Goal: Task Accomplishment & Management: Complete application form

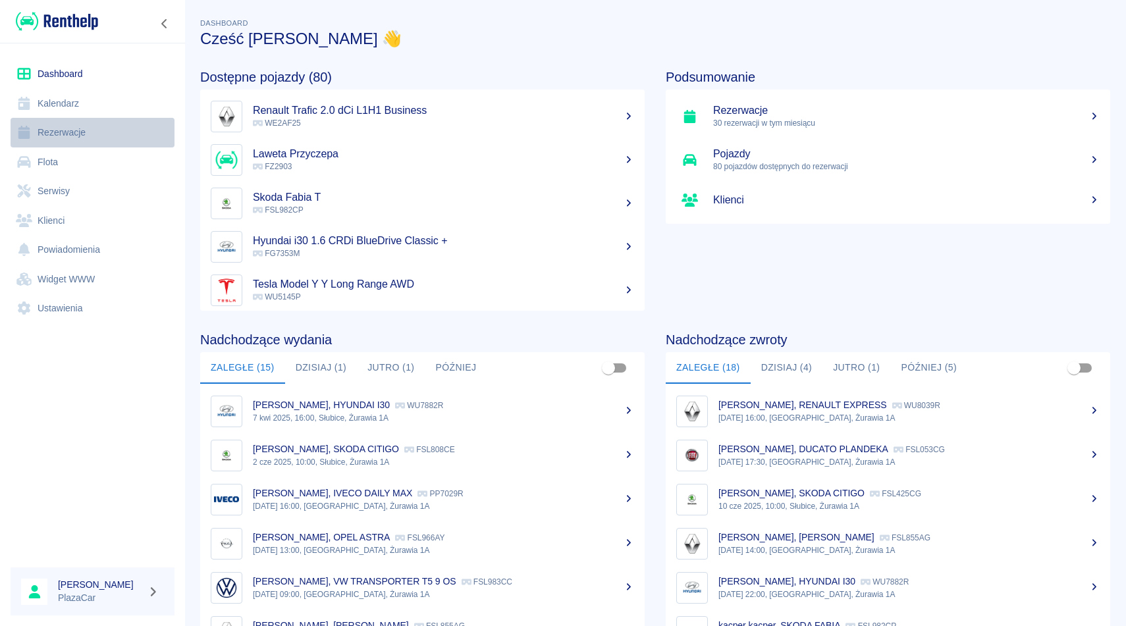
click at [97, 135] on link "Rezerwacje" at bounding box center [93, 133] width 164 height 30
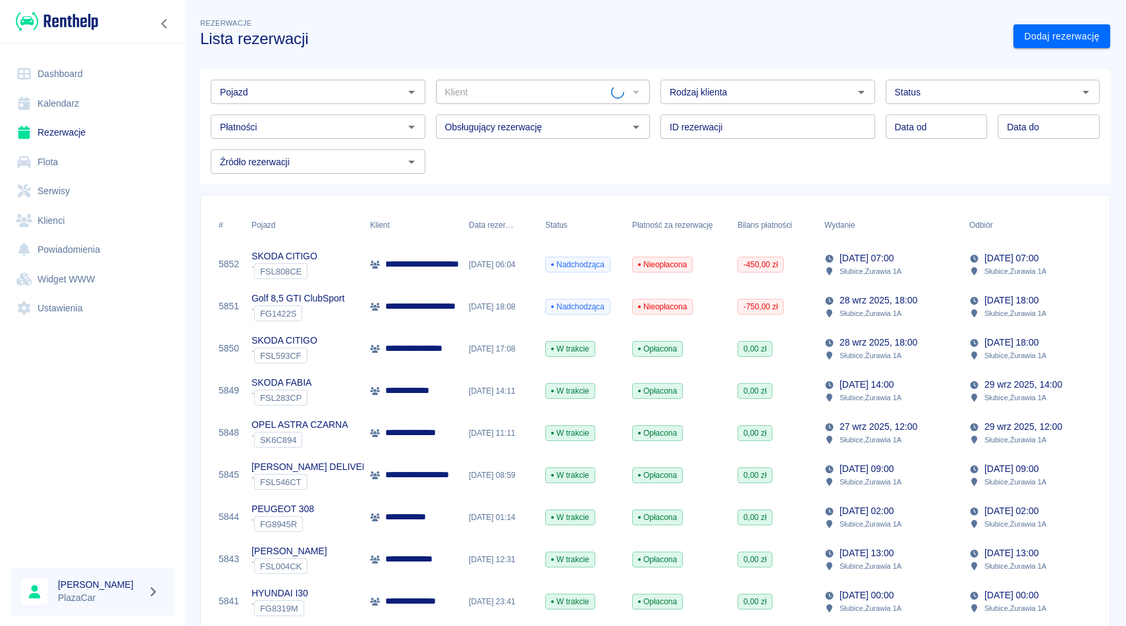
click at [345, 96] on input "Pojazd" at bounding box center [307, 92] width 185 height 16
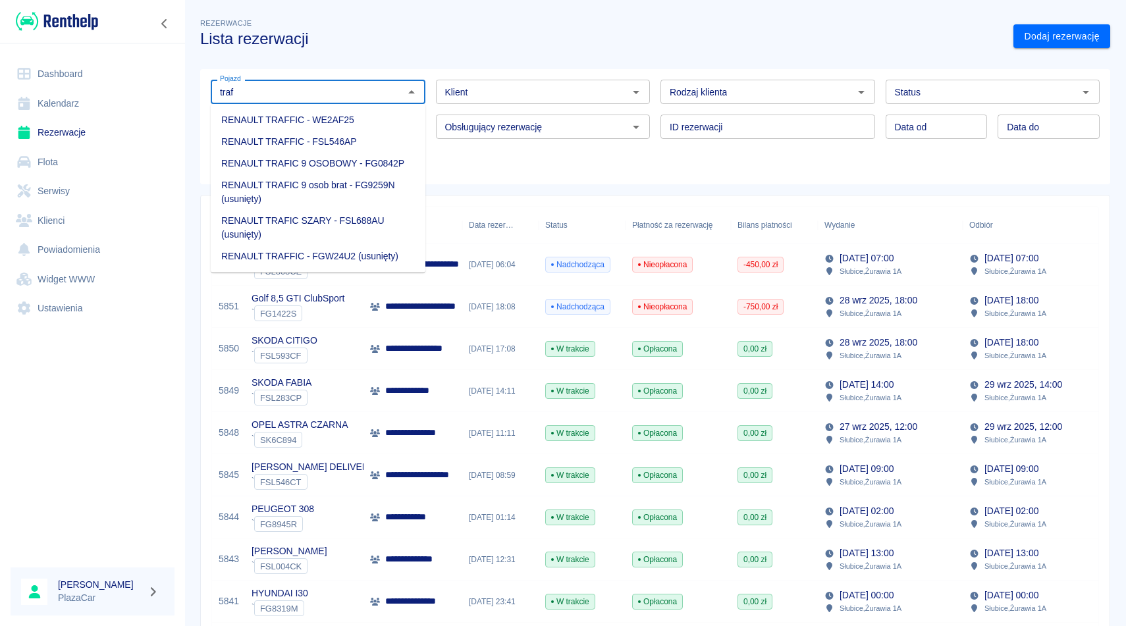
click at [376, 161] on li "RENAULT TRAFIC 9 OSOBOWY - FG0842P" at bounding box center [318, 164] width 215 height 22
type input "RENAULT TRAFIC 9 OSOBOWY - FG0842P"
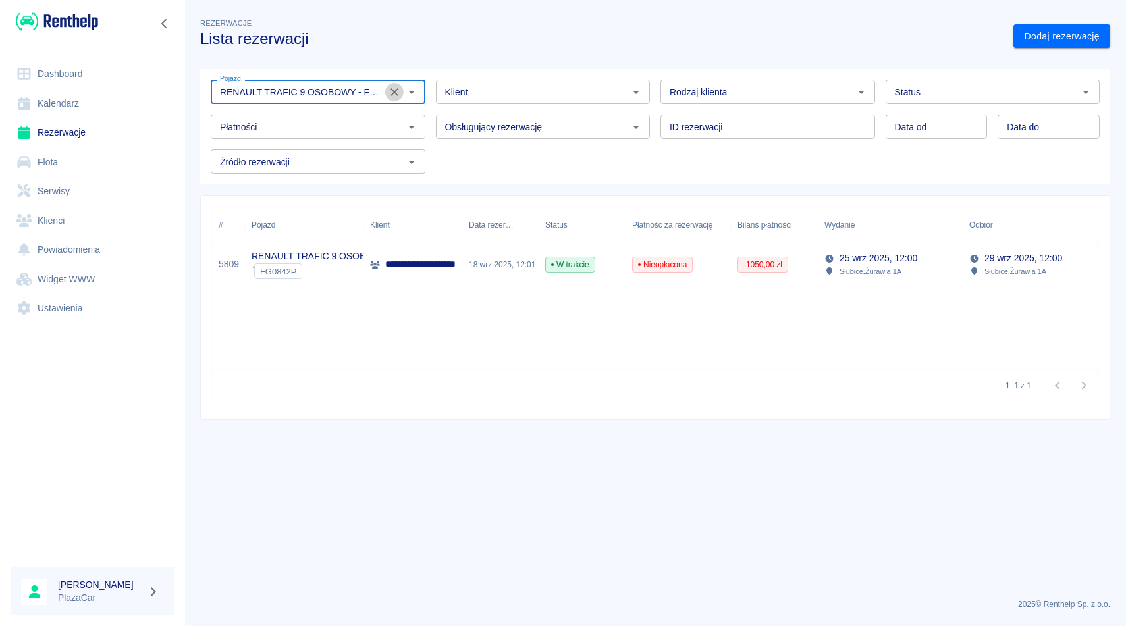
click at [398, 93] on icon "Wyczyść" at bounding box center [394, 92] width 13 height 13
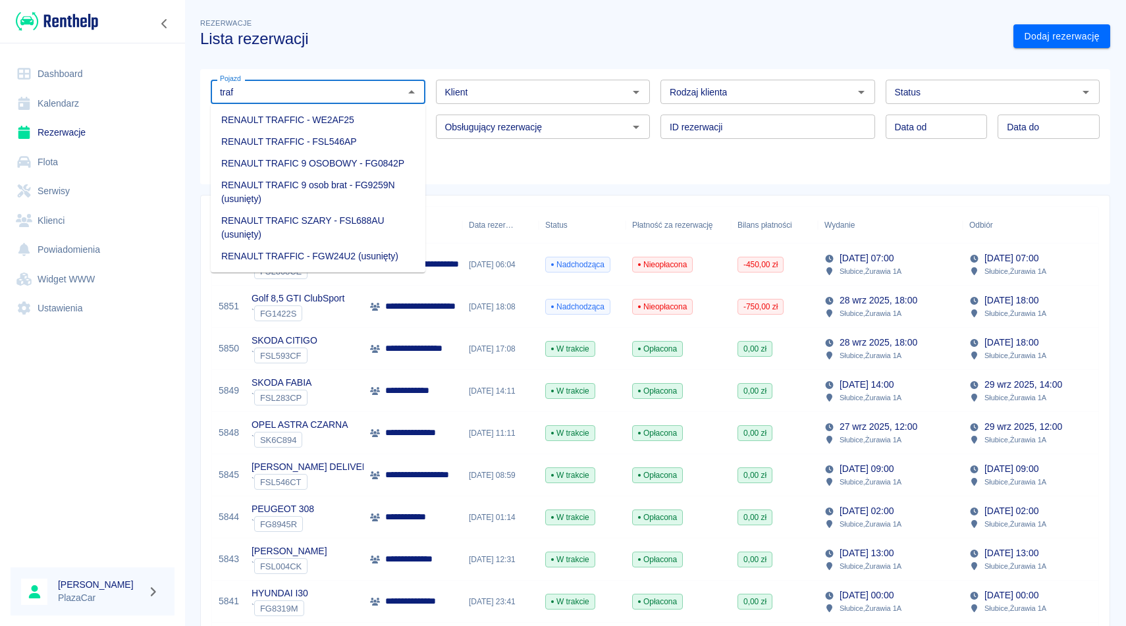
click at [391, 126] on li "RENAULT TRAFFIC - WE2AF25" at bounding box center [318, 120] width 215 height 22
type input "RENAULT TRAFFIC - WE2AF25"
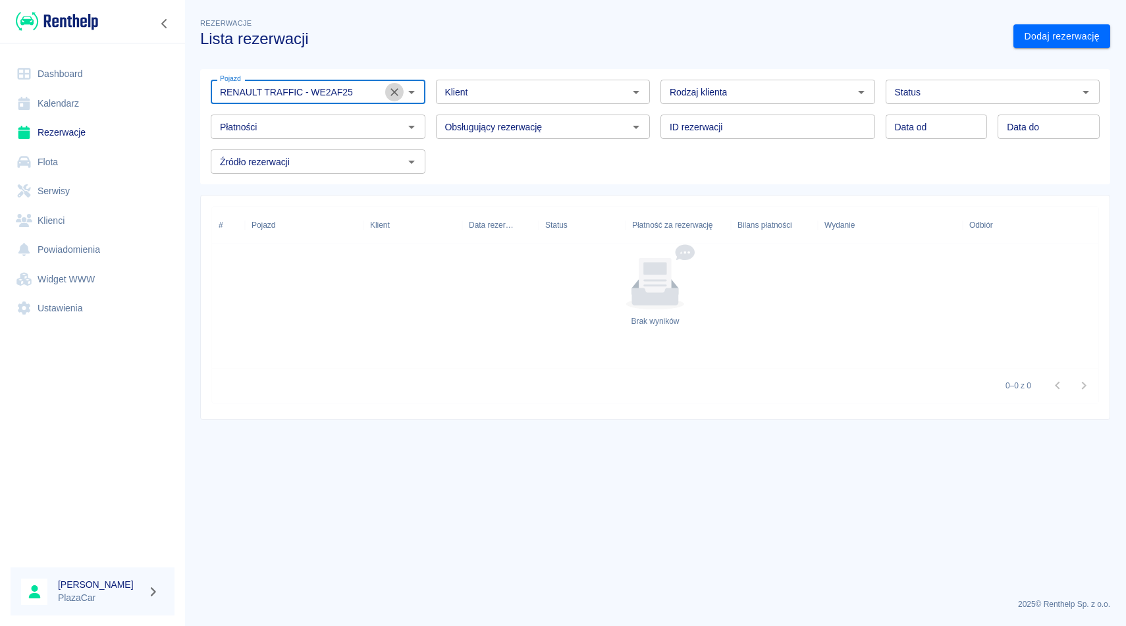
click at [394, 90] on icon "Wyczyść" at bounding box center [394, 92] width 13 height 13
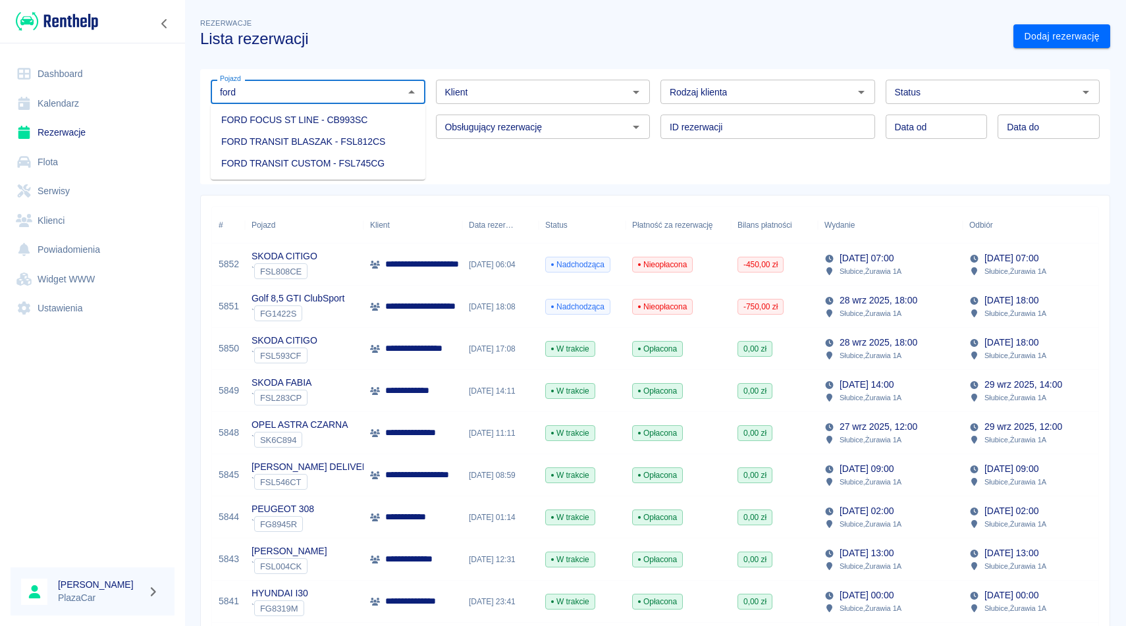
click at [371, 157] on li "FORD TRANSIT CUSTOM - FSL745CG" at bounding box center [318, 164] width 215 height 22
type input "FORD TRANSIT CUSTOM - FSL745CG"
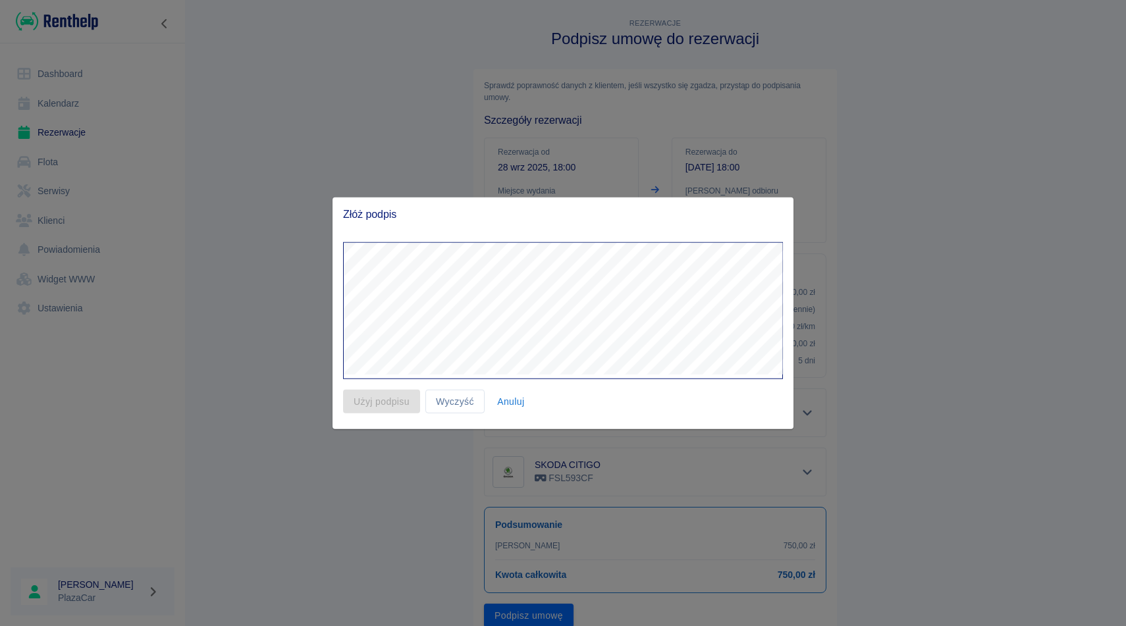
scroll to position [50, 0]
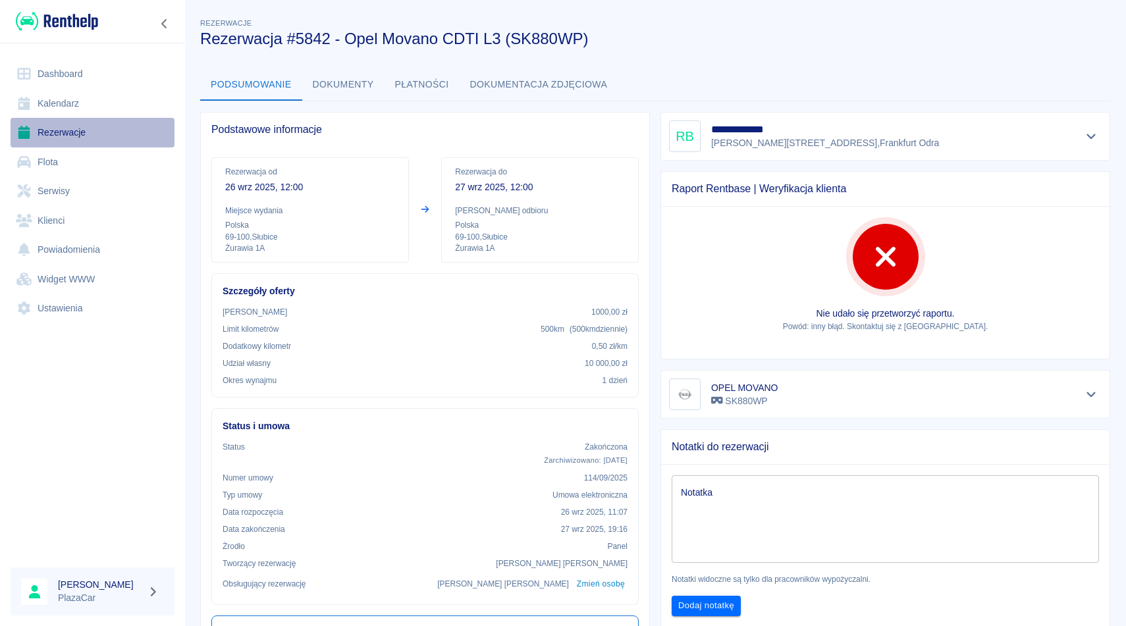
click at [68, 134] on link "Rezerwacje" at bounding box center [93, 133] width 164 height 30
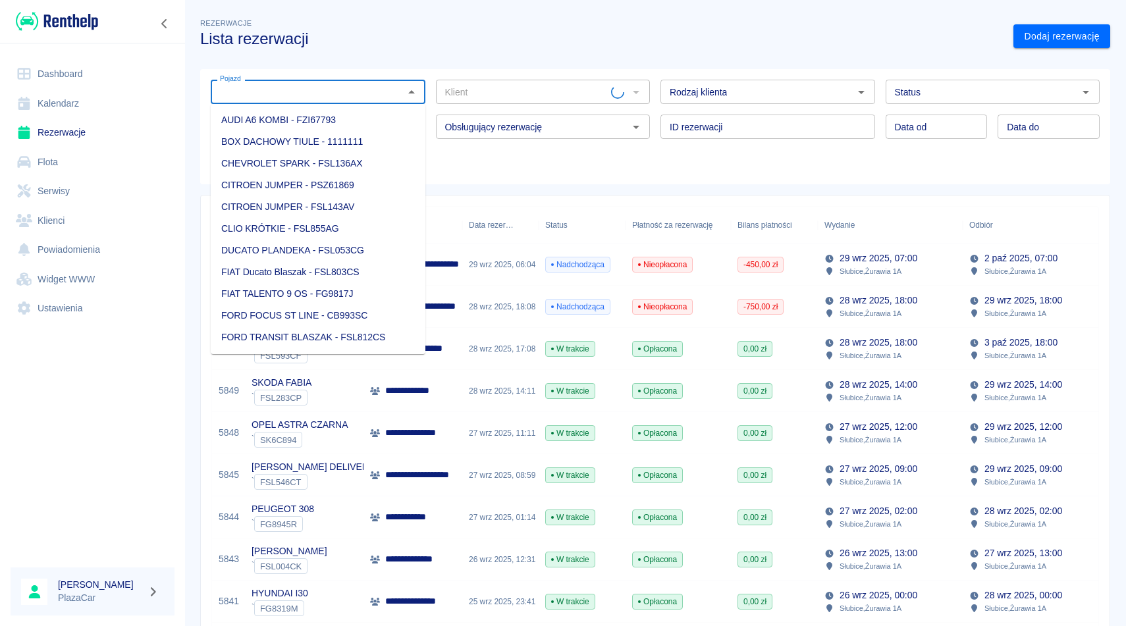
click at [281, 90] on input "Pojazd" at bounding box center [307, 92] width 185 height 16
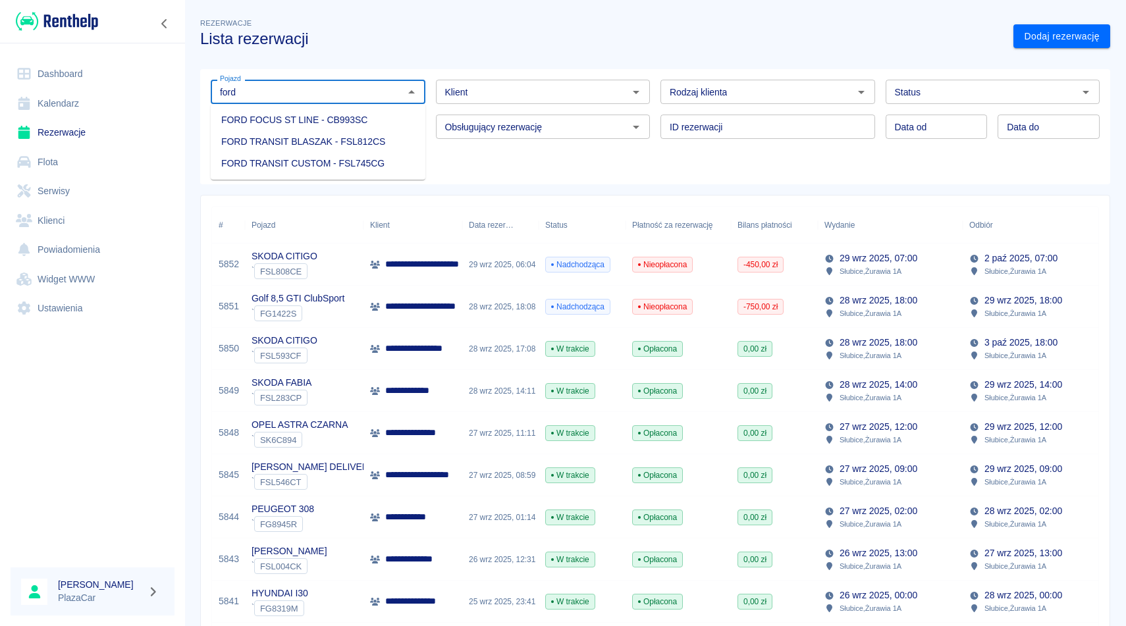
click at [402, 135] on li "FORD TRANSIT BLASZAK - FSL812CS" at bounding box center [318, 142] width 215 height 22
type input "FORD TRANSIT BLASZAK - FSL812CS"
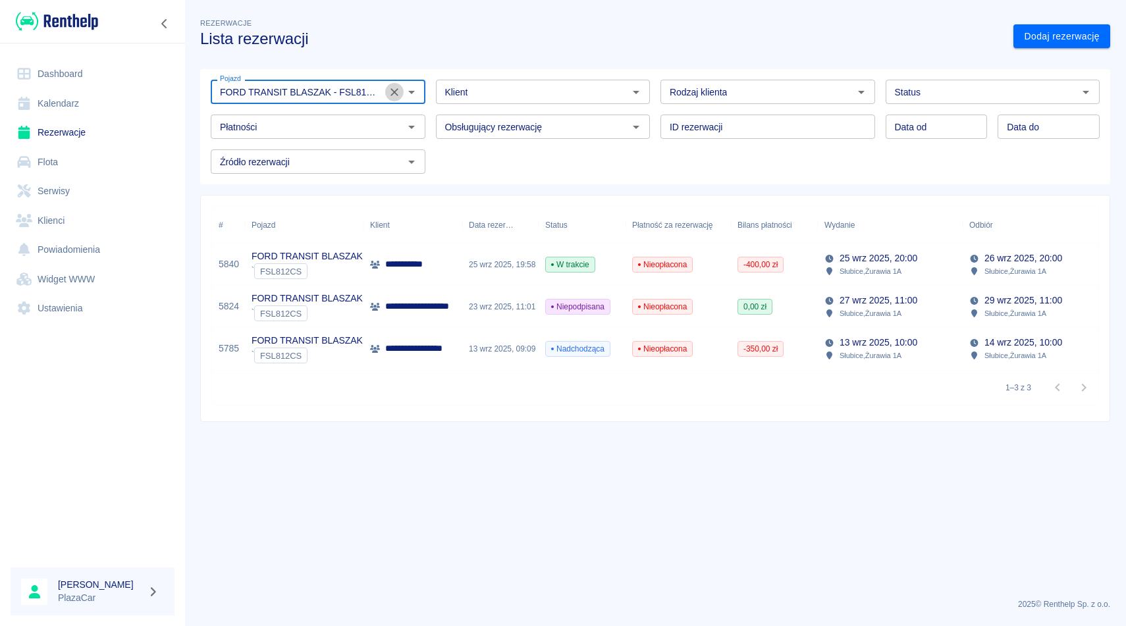
click at [397, 96] on icon "Wyczyść" at bounding box center [394, 92] width 13 height 13
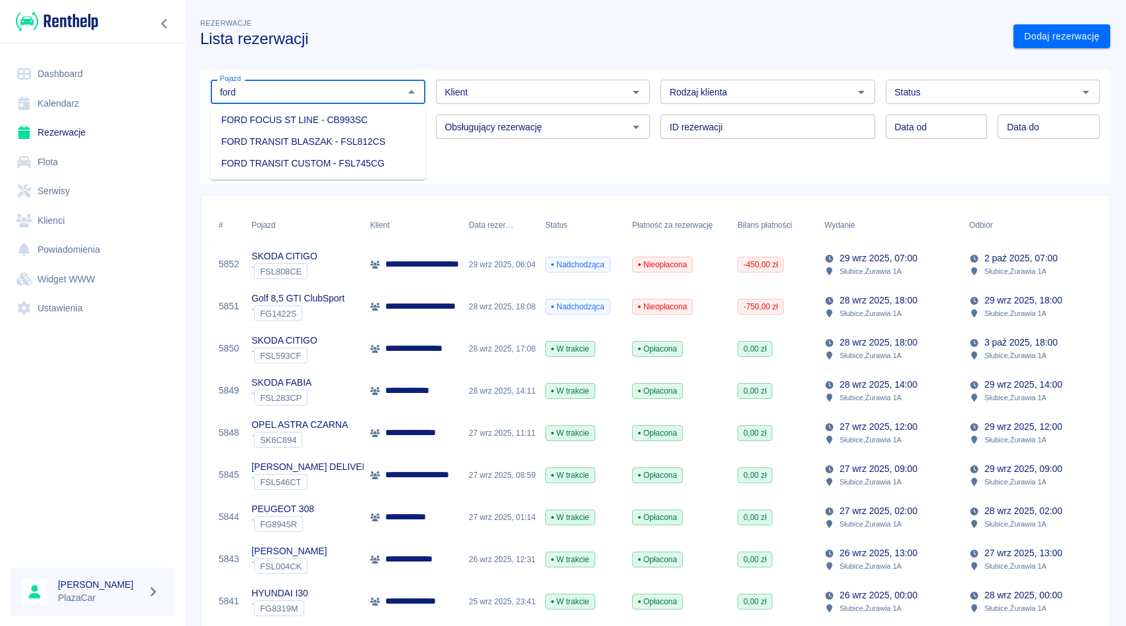
click at [363, 158] on li "FORD TRANSIT CUSTOM - FSL745CG" at bounding box center [318, 164] width 215 height 22
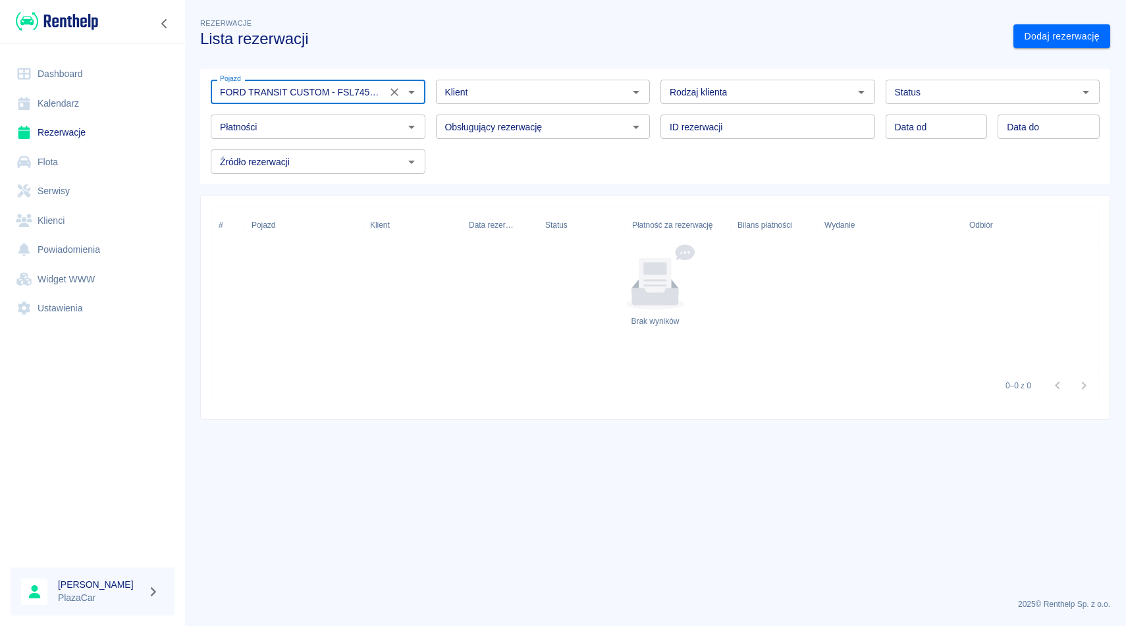
type input "FORD TRANSIT CUSTOM - FSL745CG"
click at [952, 93] on input "Status" at bounding box center [982, 92] width 185 height 16
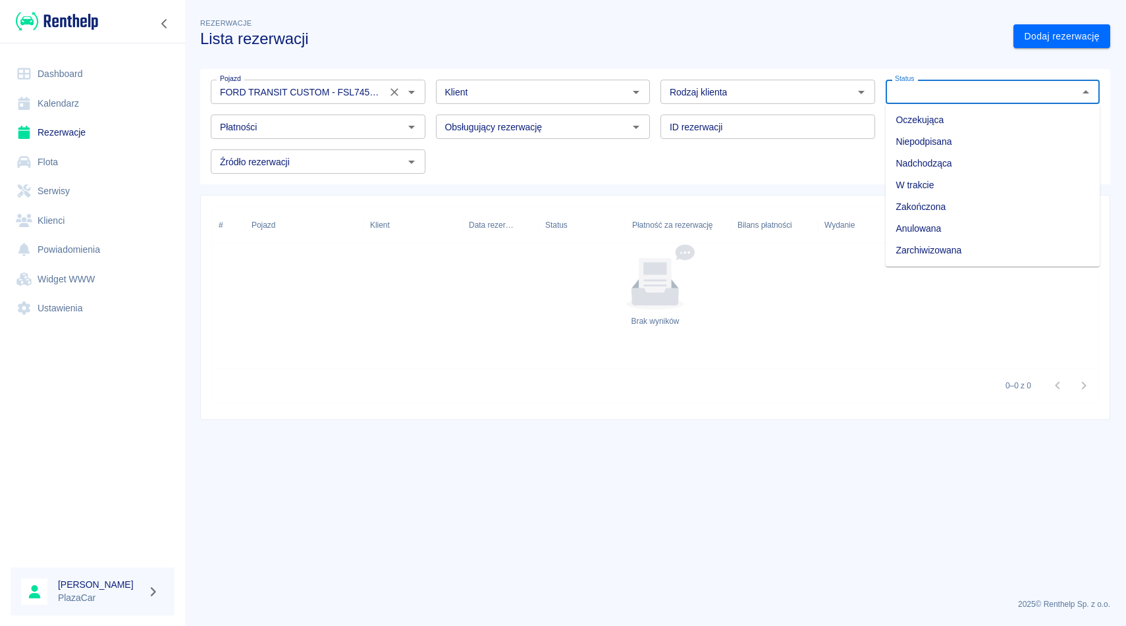
click at [935, 250] on li "Zarchiwizowana" at bounding box center [993, 251] width 215 height 22
type input "Zarchiwizowana"
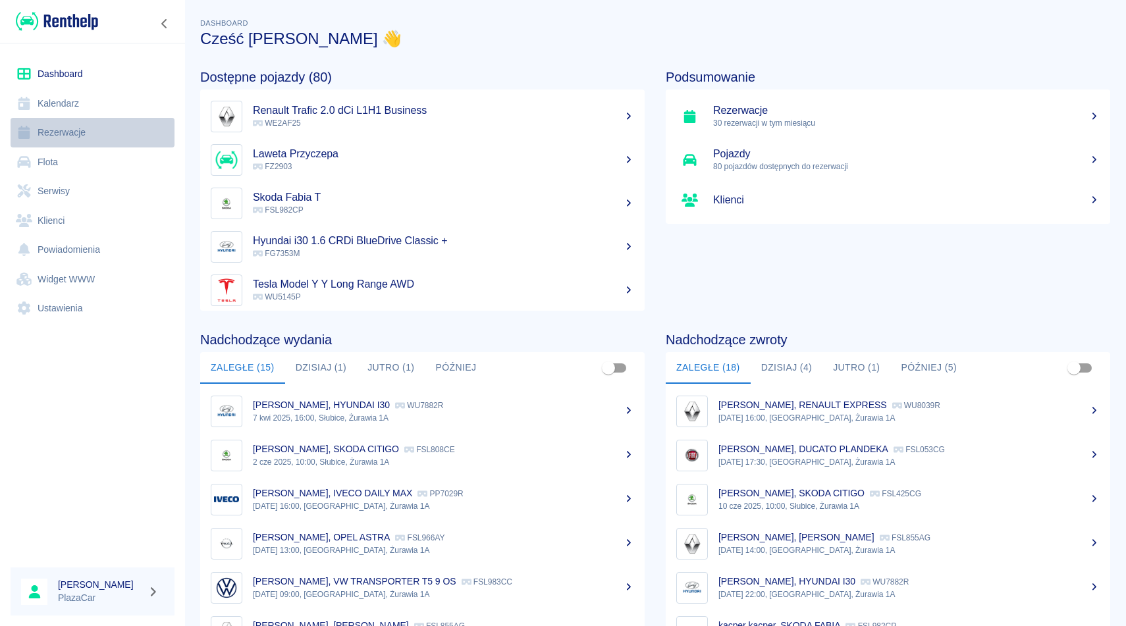
click at [92, 140] on link "Rezerwacje" at bounding box center [93, 133] width 164 height 30
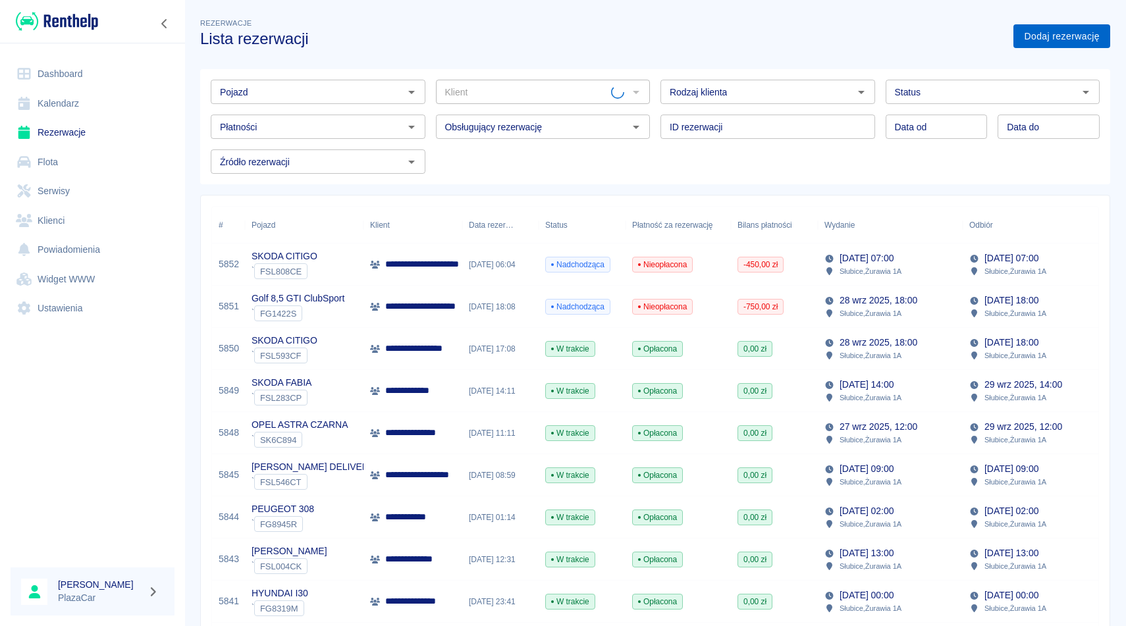
click at [1057, 36] on link "Dodaj rezerwację" at bounding box center [1061, 36] width 97 height 24
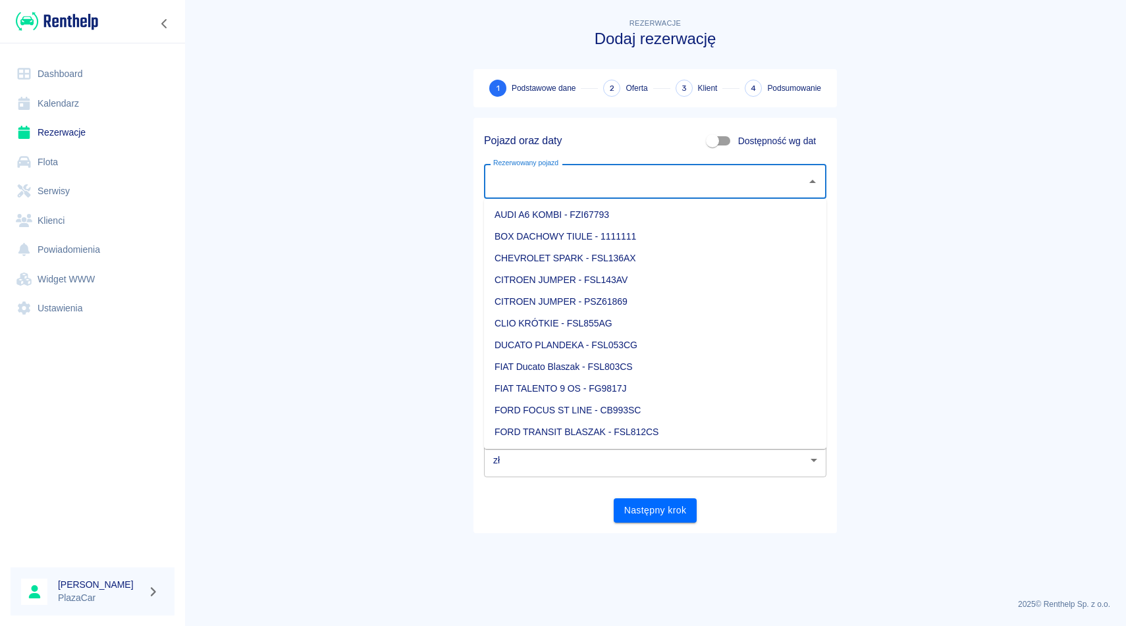
click at [565, 178] on input "Rezerwowany pojazd" at bounding box center [645, 181] width 311 height 23
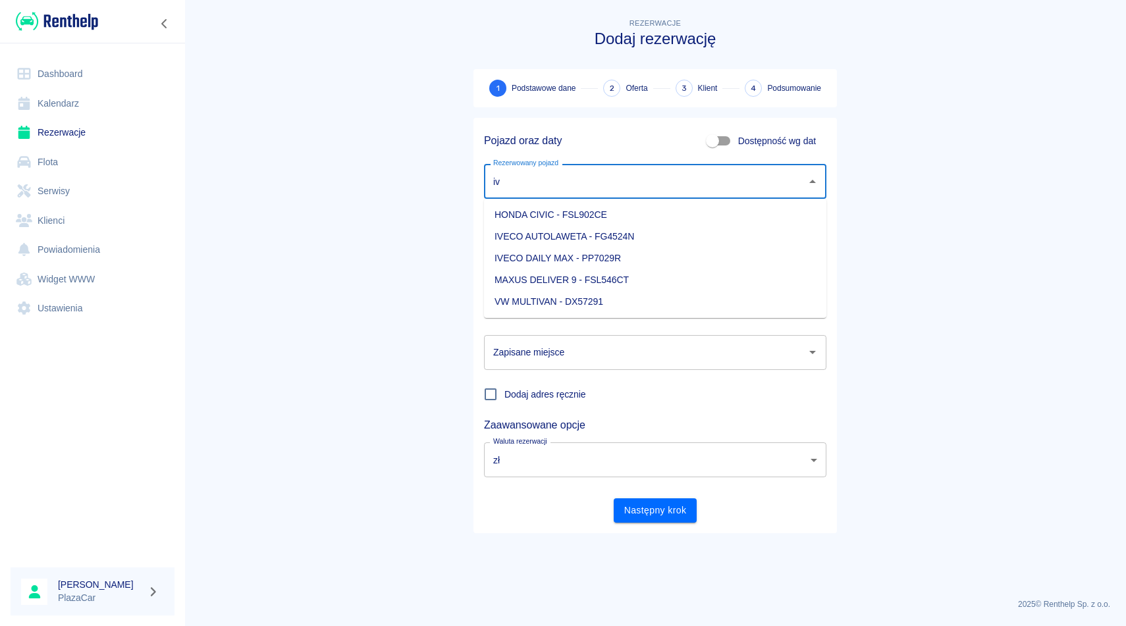
click at [633, 255] on li "IVECO DAILY MAX - PP7029R" at bounding box center [655, 259] width 342 height 22
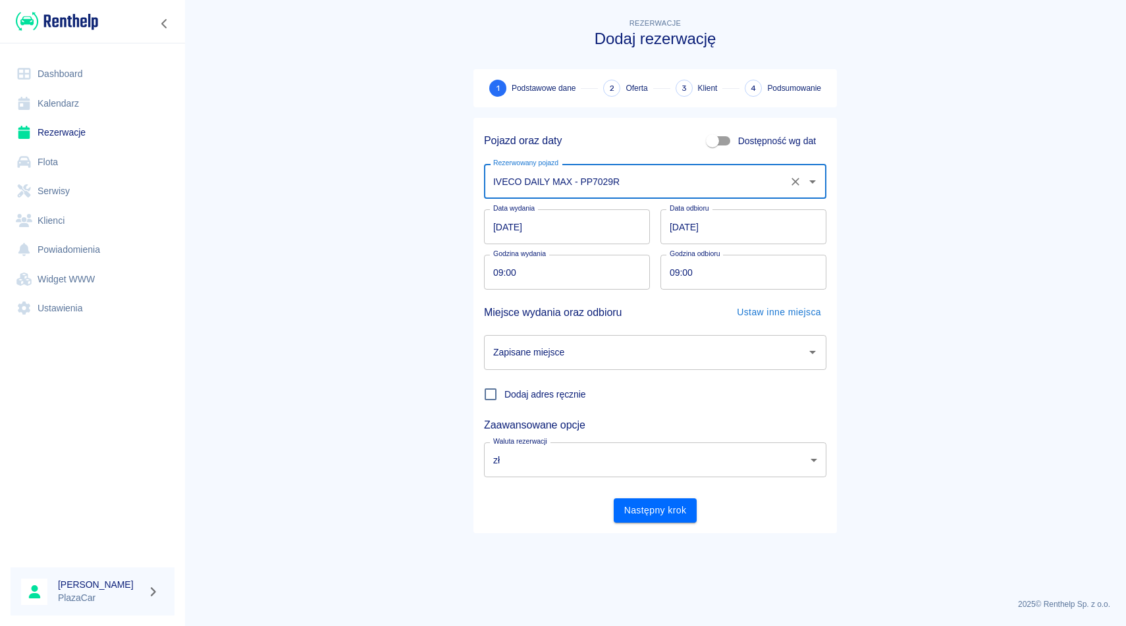
type input "IVECO DAILY MAX - PP7029R"
click at [676, 233] on input "30.09.2025" at bounding box center [743, 226] width 166 height 35
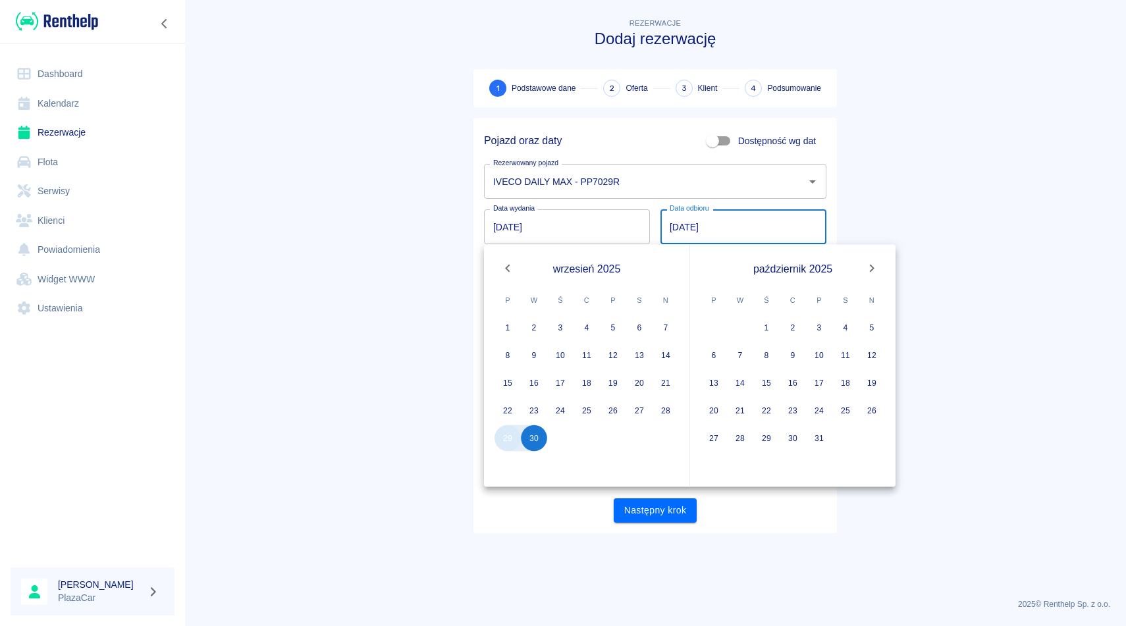
click at [502, 436] on button "29" at bounding box center [507, 438] width 26 height 26
type input "[DATE]"
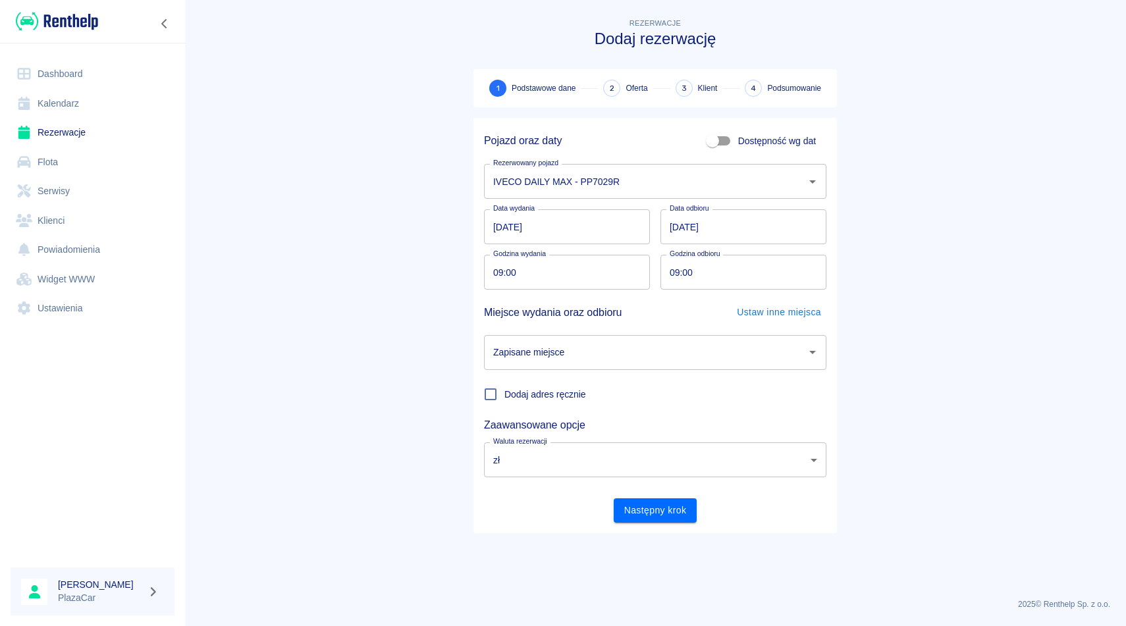
click at [676, 272] on input "09:00" at bounding box center [738, 272] width 157 height 35
click at [633, 367] on div "Zapisane miejsce" at bounding box center [655, 352] width 342 height 35
type input "12:00"
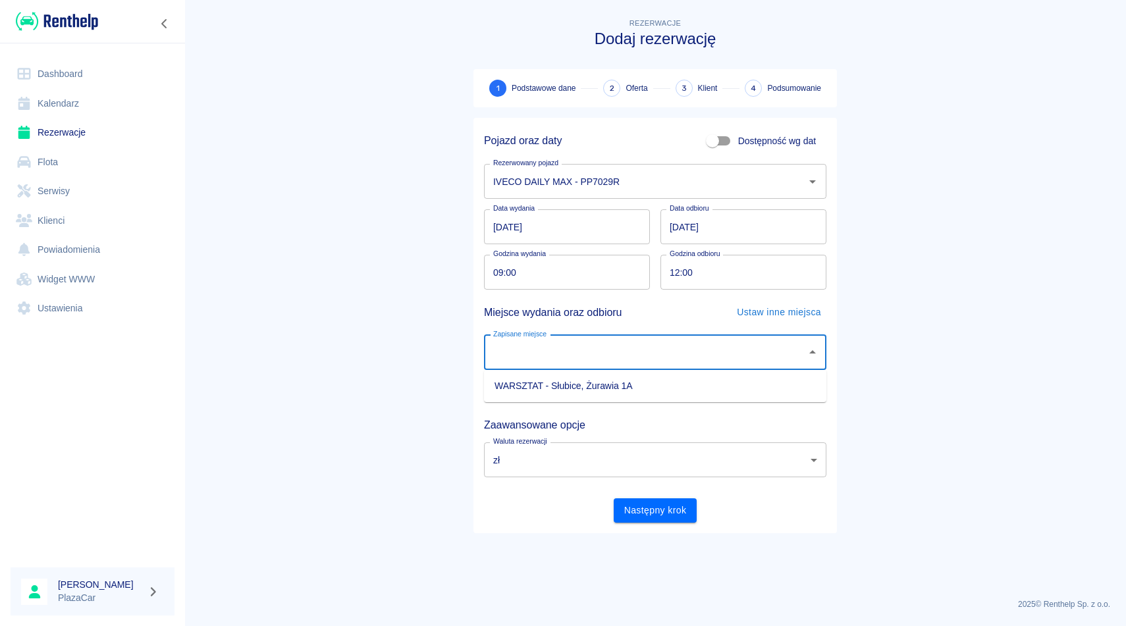
click at [632, 383] on li "WARSZTAT - Słubice, Żurawia 1A" at bounding box center [655, 386] width 342 height 22
type input "WARSZTAT - Słubice, Żurawia 1A"
click at [649, 509] on button "Następny krok" at bounding box center [656, 510] width 84 height 24
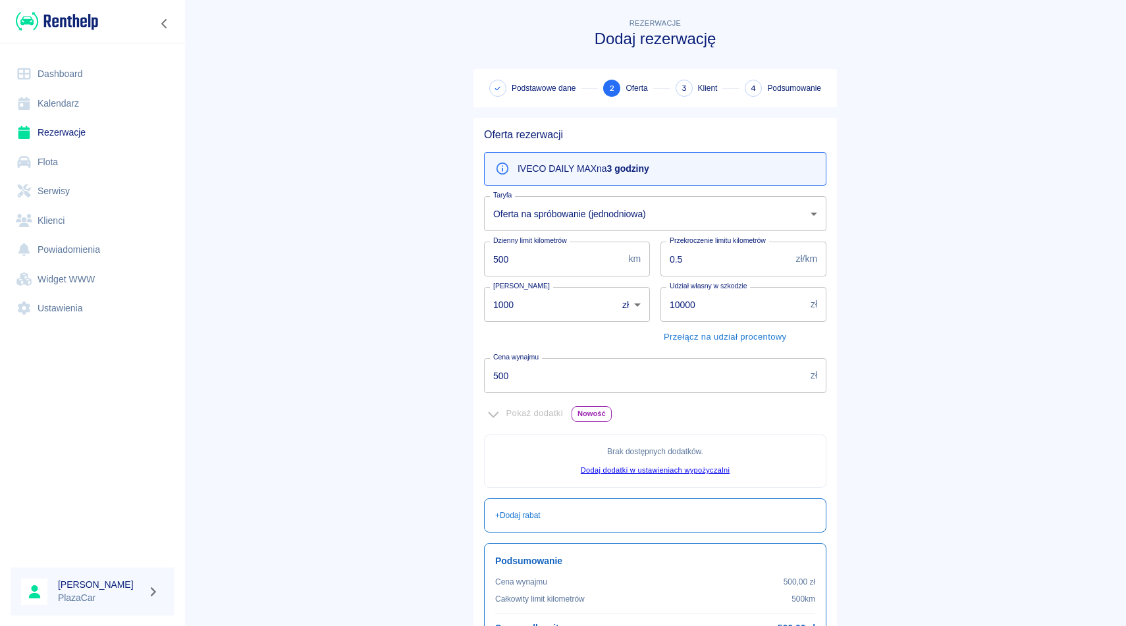
click at [508, 301] on input "1000" at bounding box center [546, 304] width 124 height 35
type input "0"
click at [504, 375] on input "500" at bounding box center [644, 375] width 321 height 35
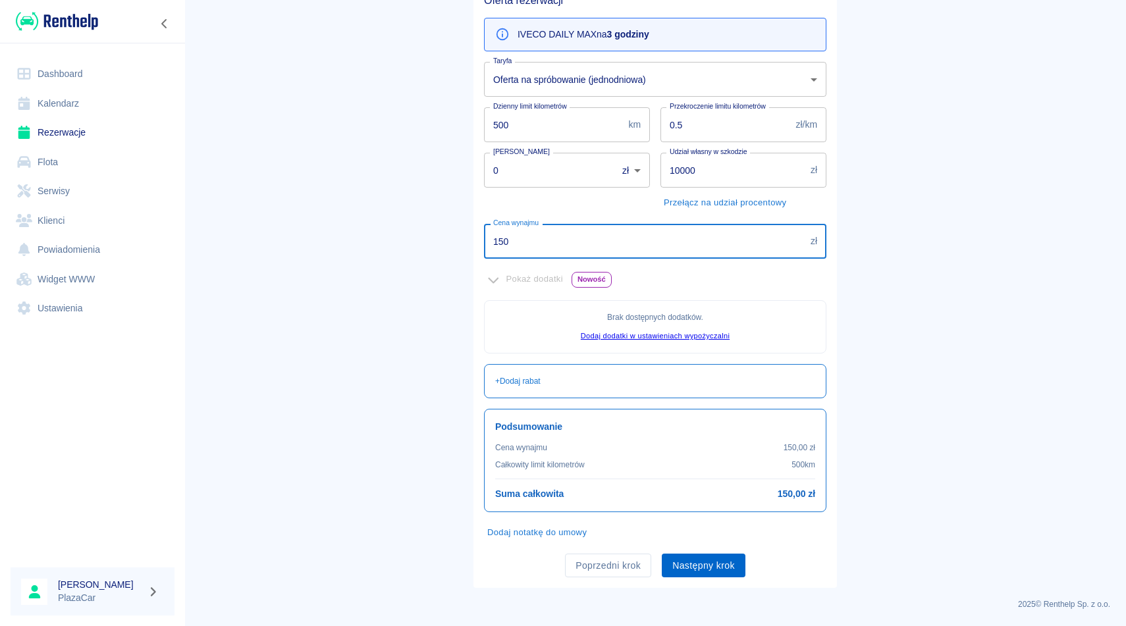
type input "150"
click at [716, 556] on button "Następny krok" at bounding box center [704, 566] width 84 height 24
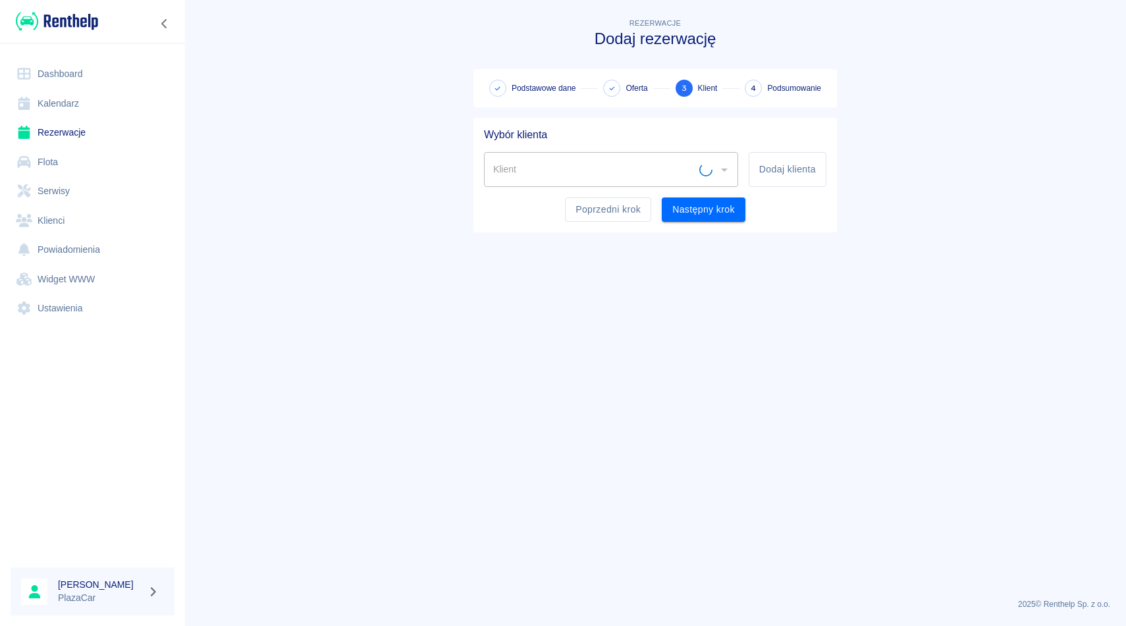
scroll to position [0, 0]
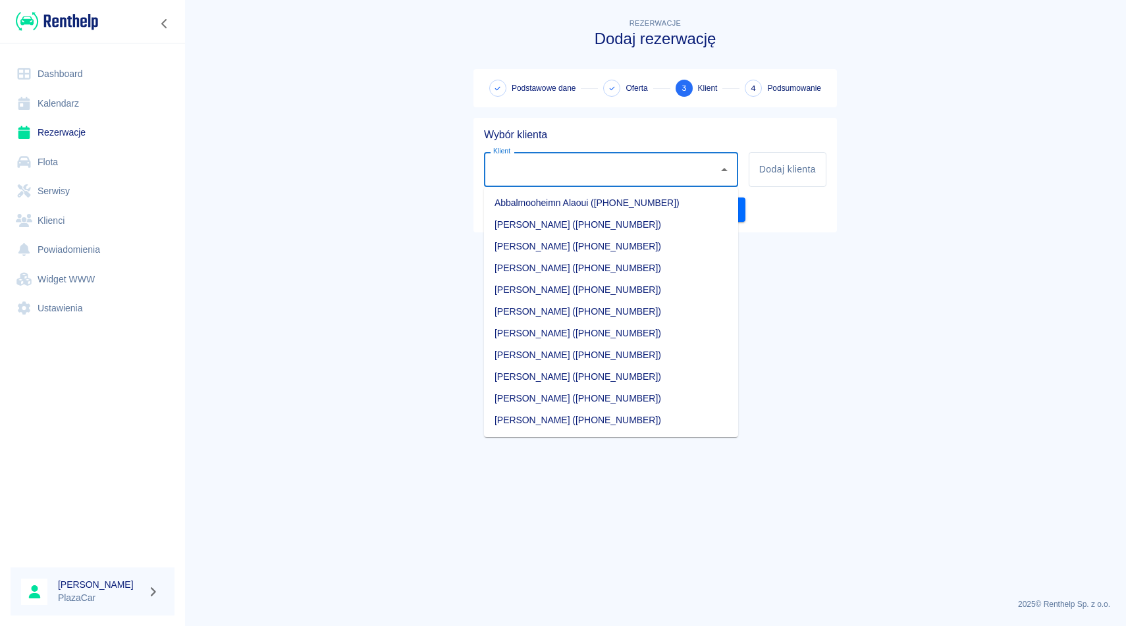
click at [515, 174] on input "Klient" at bounding box center [601, 169] width 223 height 23
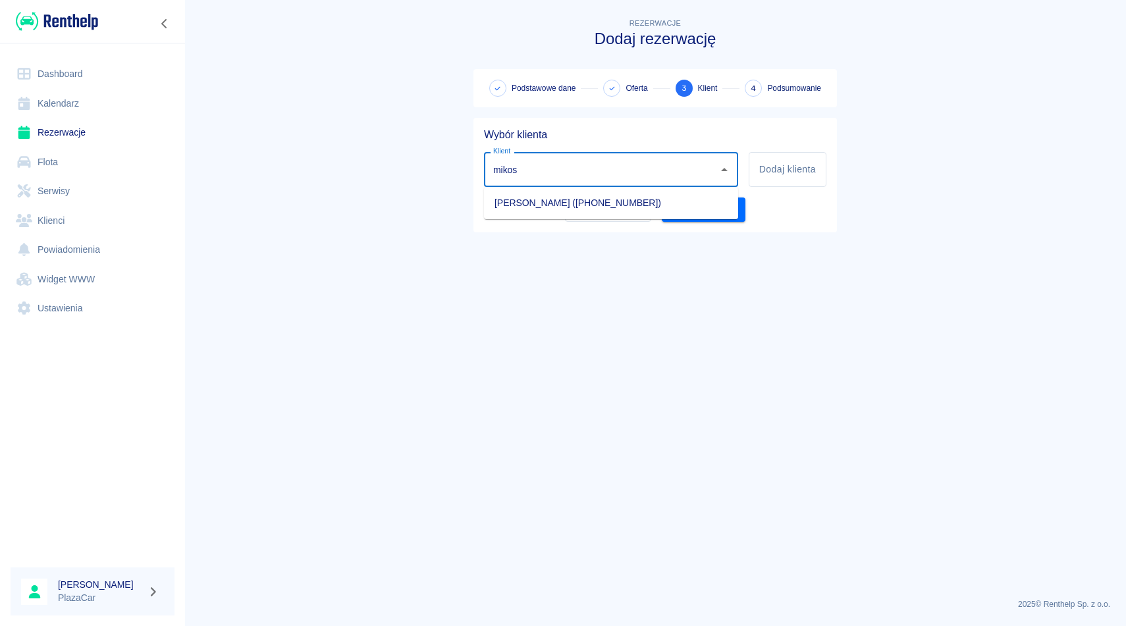
click at [524, 201] on li "Filip Mikos (+48509839569)" at bounding box center [611, 203] width 254 height 22
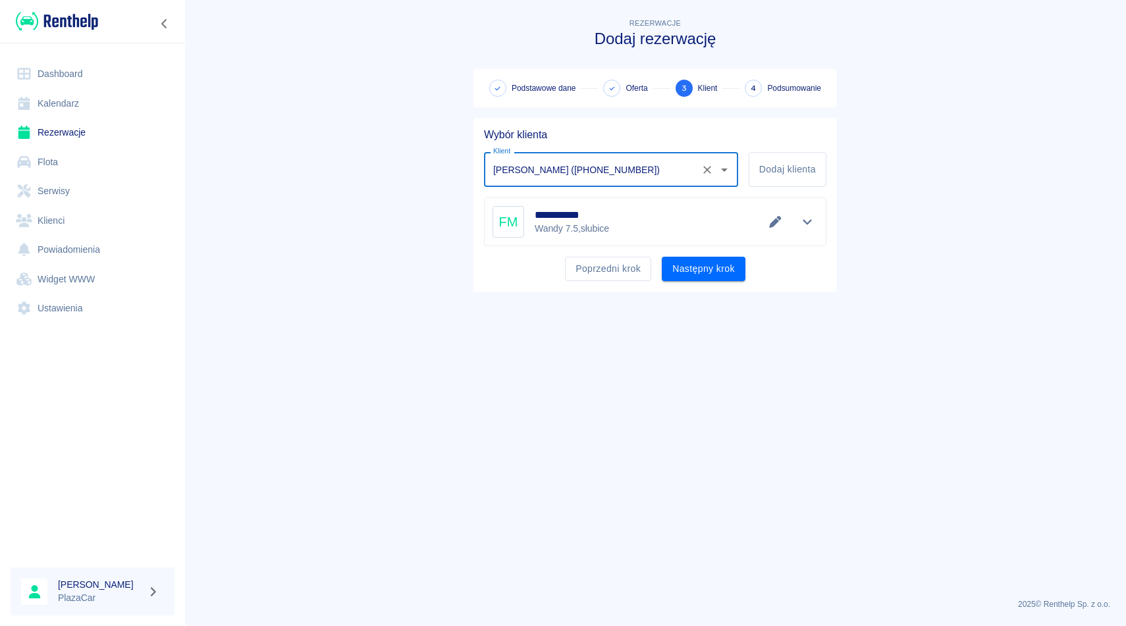
type input "Filip Mikos (+48509839569)"
click at [704, 282] on div "**********" at bounding box center [654, 205] width 363 height 174
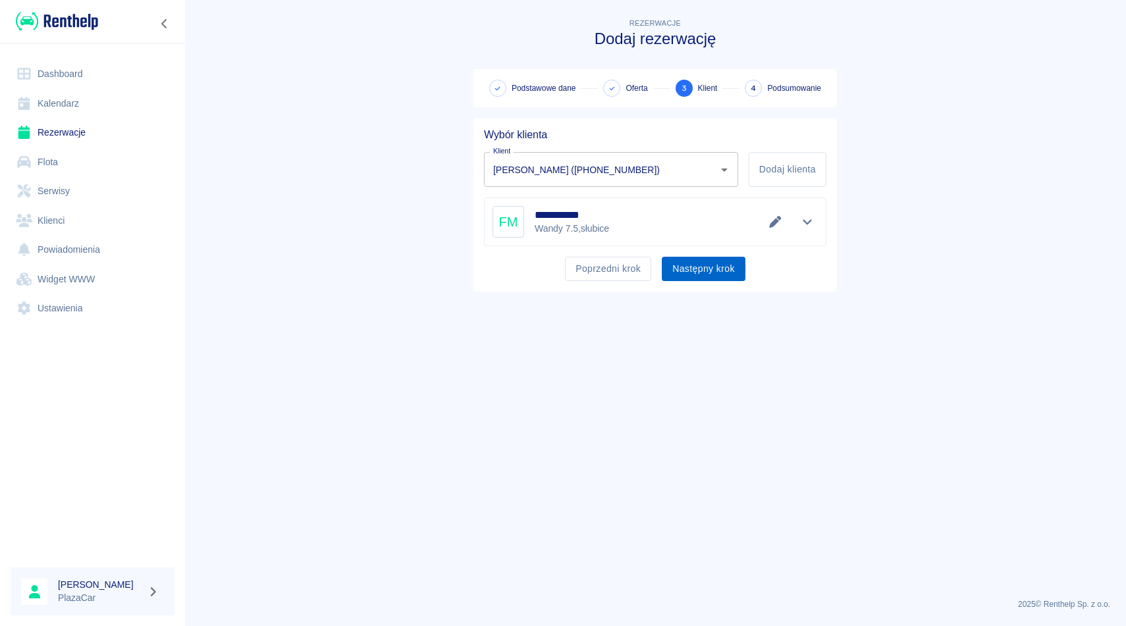
click at [706, 274] on button "Następny krok" at bounding box center [704, 269] width 84 height 24
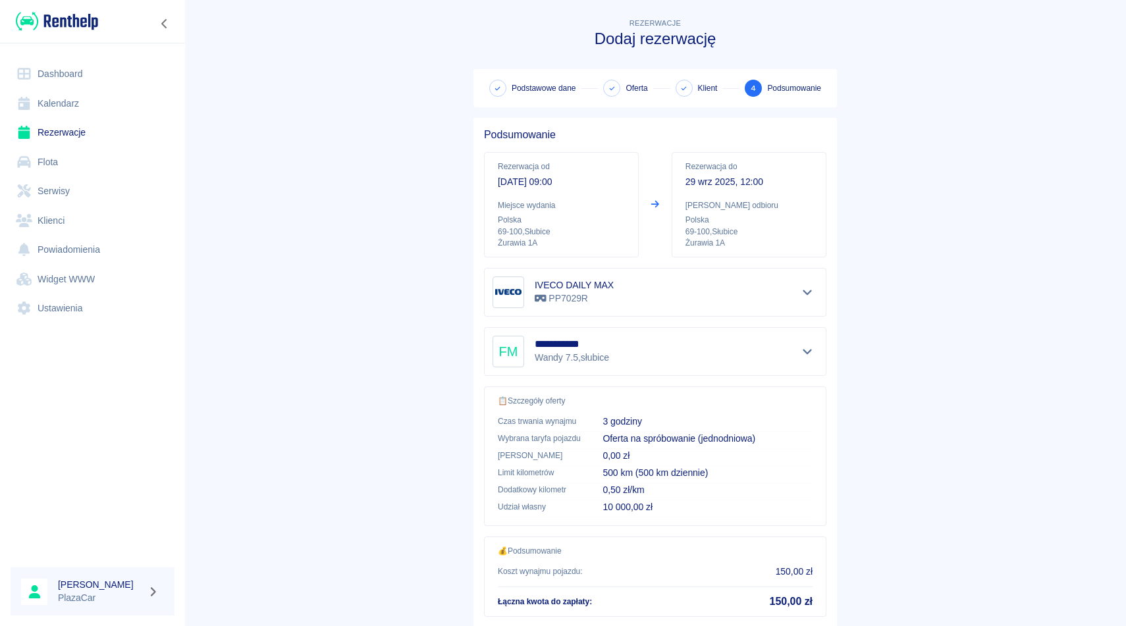
scroll to position [84, 0]
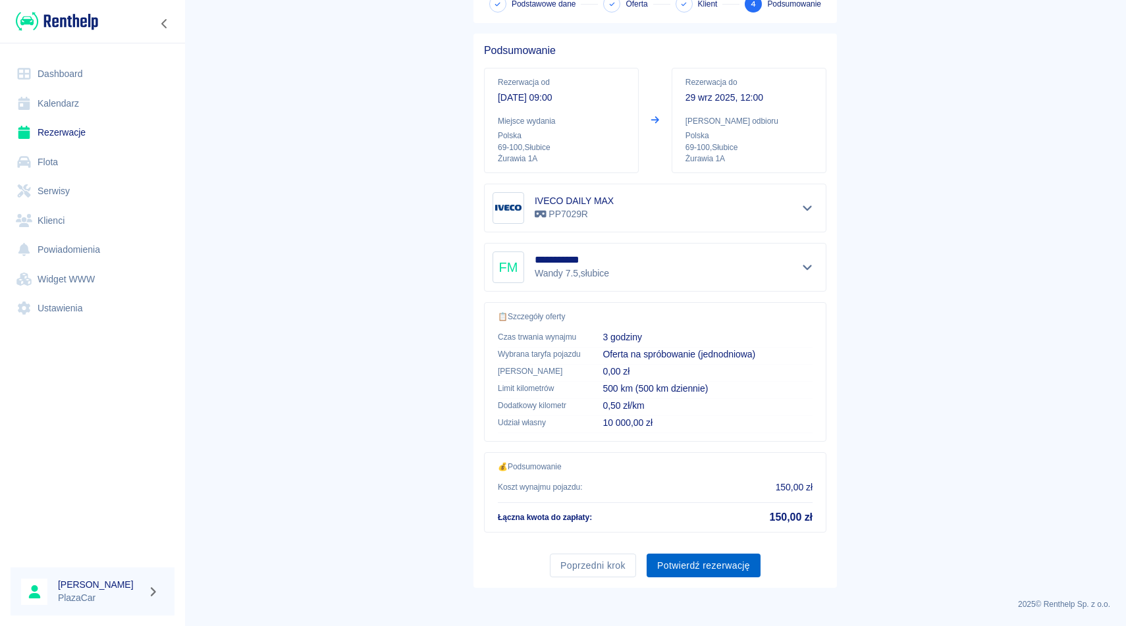
click at [681, 566] on button "Potwierdź rezerwację" at bounding box center [704, 566] width 114 height 24
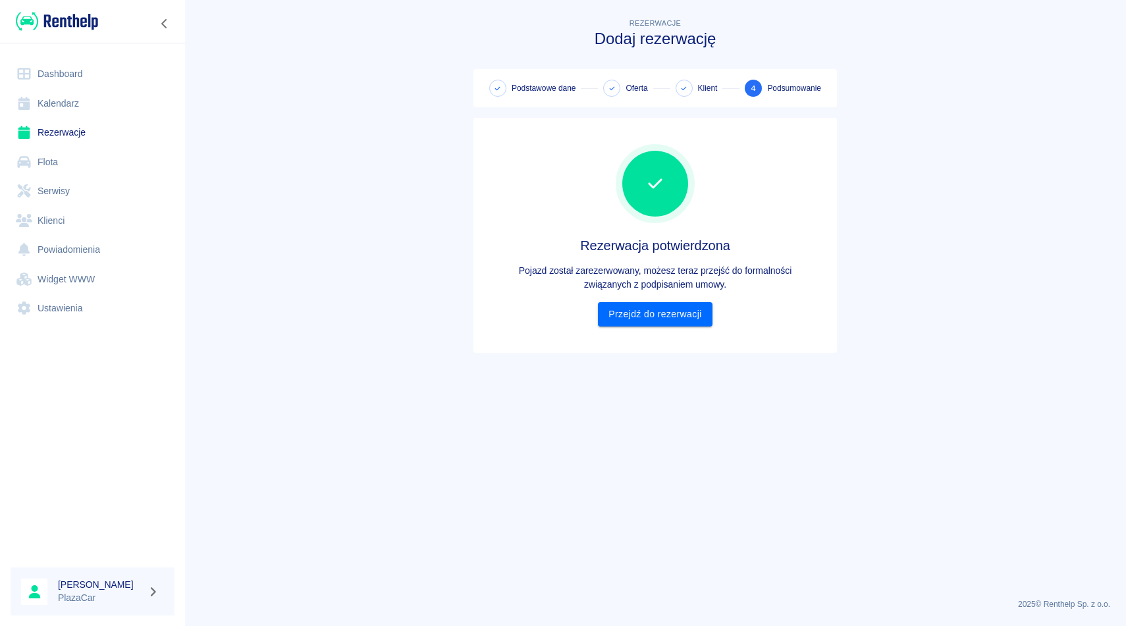
scroll to position [0, 0]
click at [668, 321] on link "Przejdź do rezerwacji" at bounding box center [655, 314] width 114 height 24
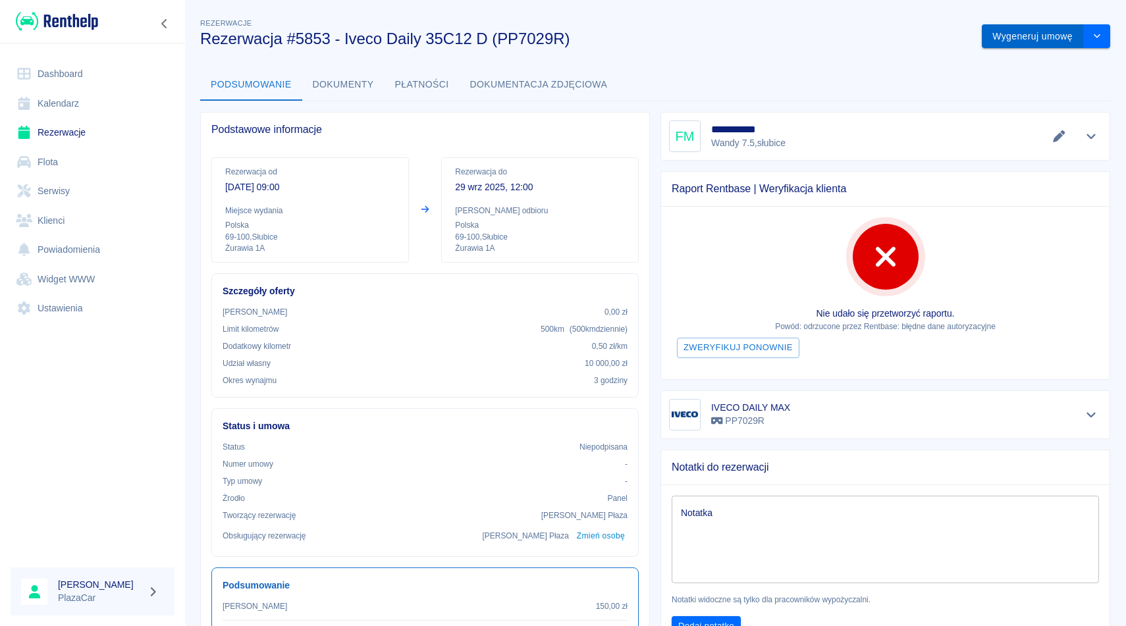
click at [1021, 36] on button "Wygeneruj umowę" at bounding box center [1033, 36] width 102 height 24
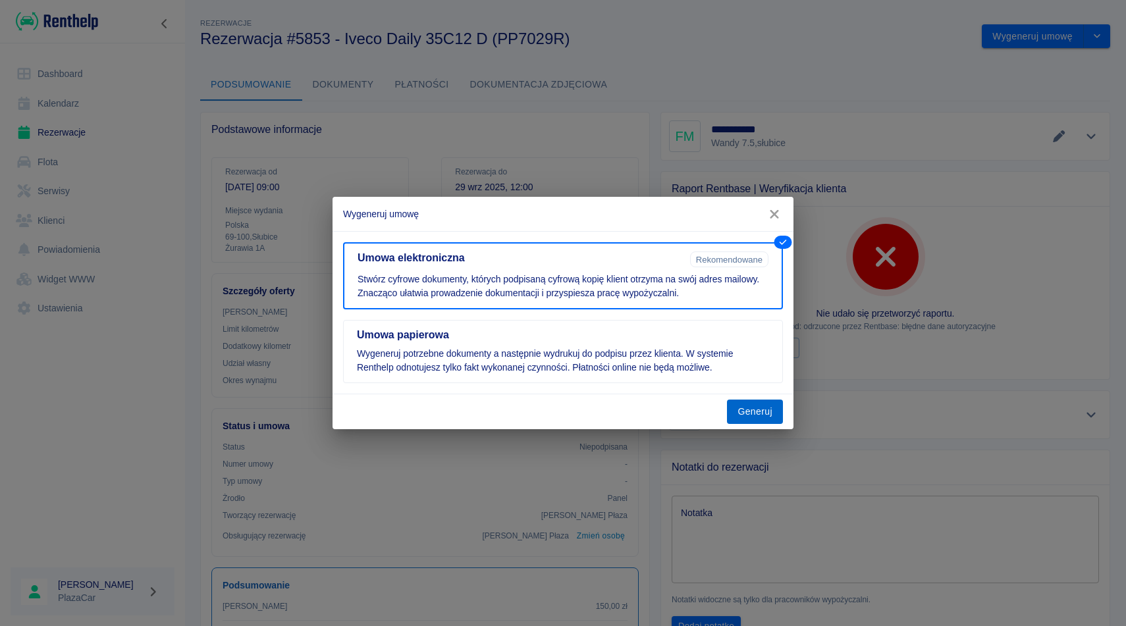
click at [751, 411] on button "Generuj" at bounding box center [755, 412] width 56 height 24
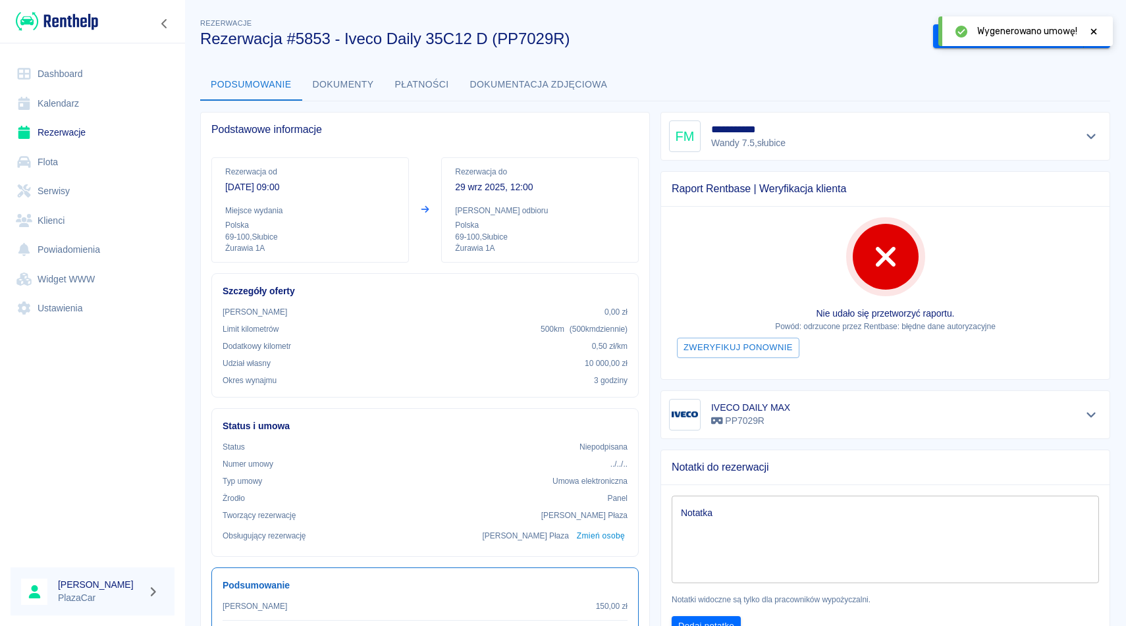
click at [1090, 31] on icon at bounding box center [1094, 31] width 12 height 9
click at [1009, 47] on button "Podpisz umowę elektroniczną" at bounding box center [1008, 36] width 151 height 24
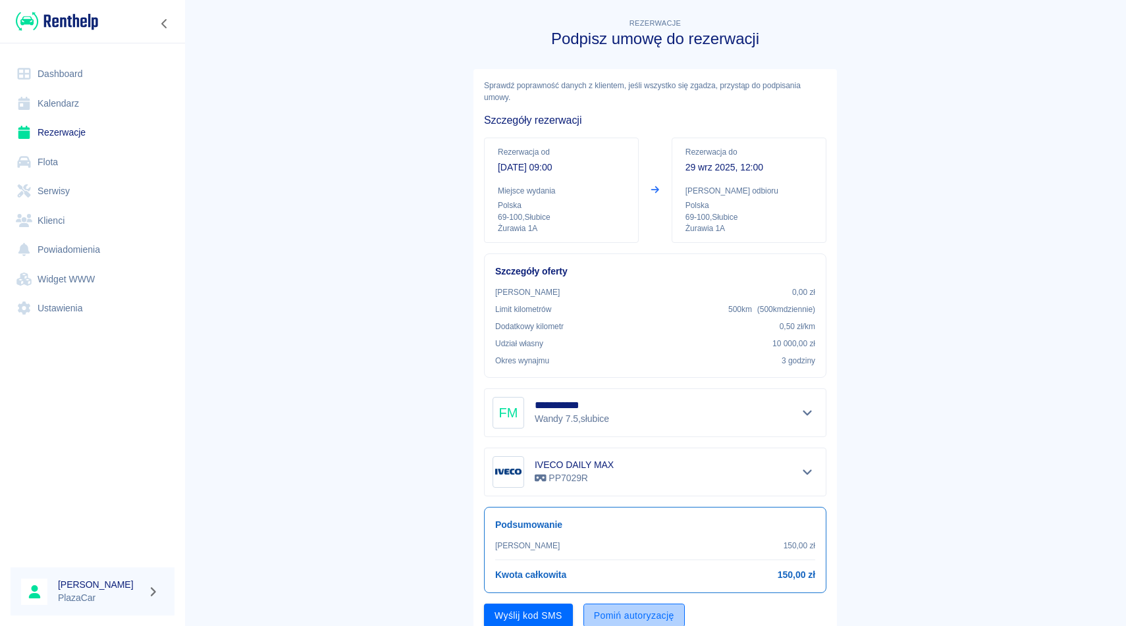
click at [632, 604] on button "Pomiń autoryzację" at bounding box center [633, 616] width 101 height 24
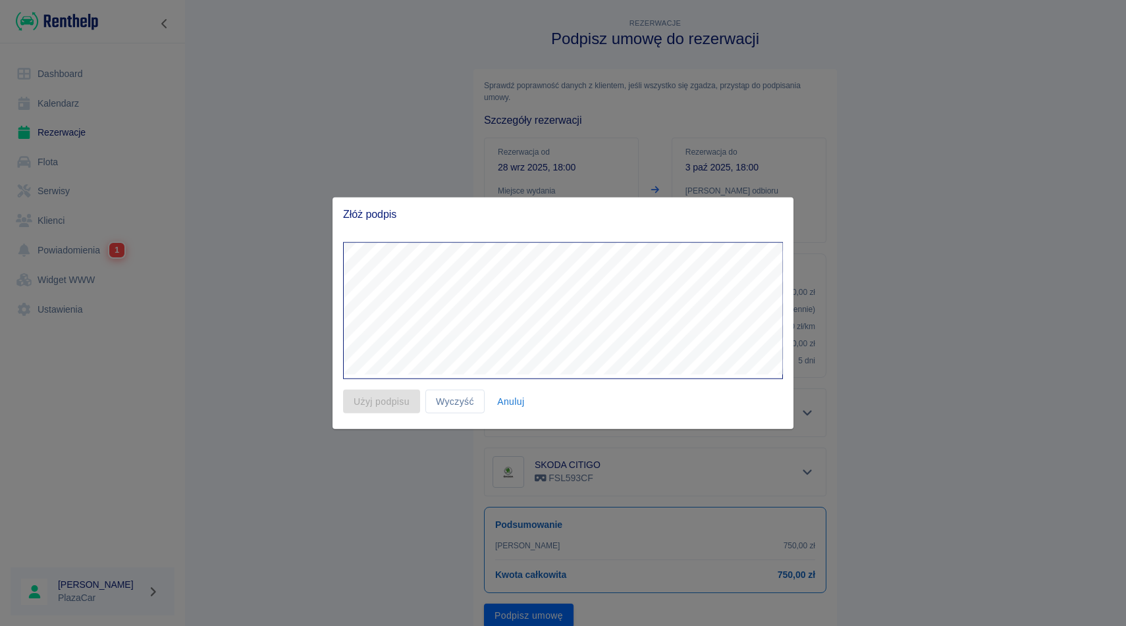
scroll to position [50, 0]
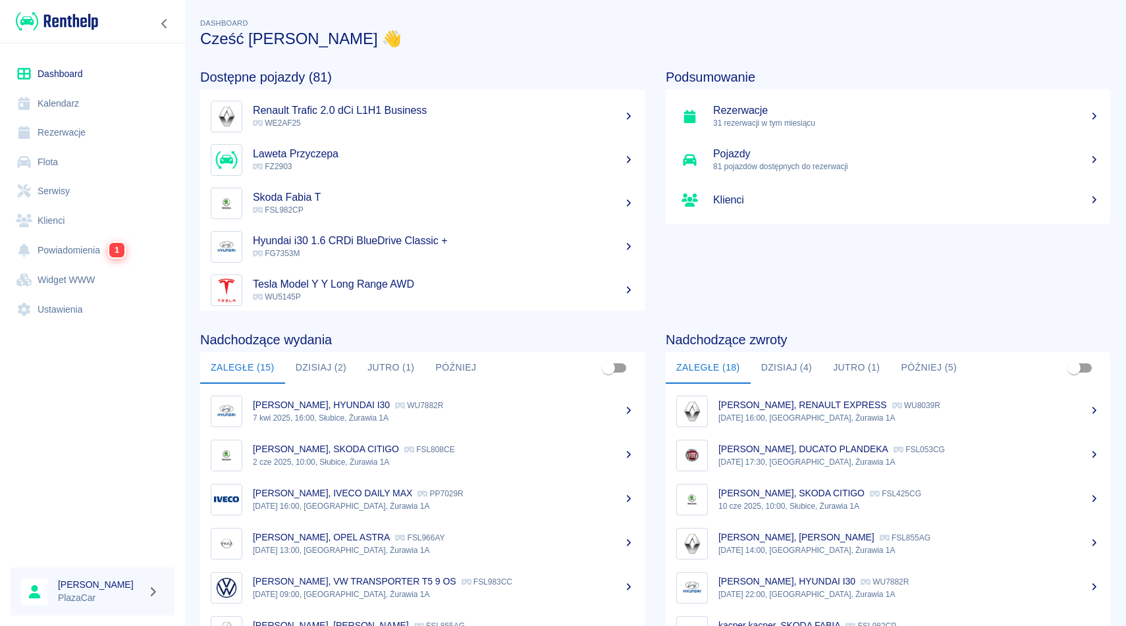
click at [76, 130] on link "Rezerwacje" at bounding box center [93, 133] width 164 height 30
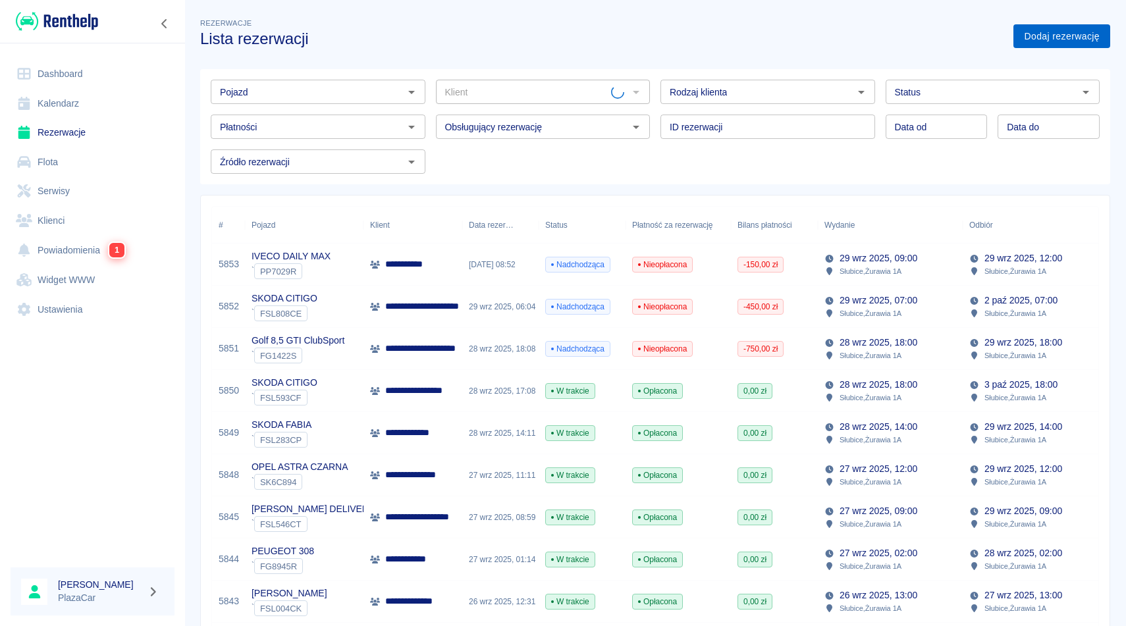
click at [1062, 32] on link "Dodaj rezerwację" at bounding box center [1061, 36] width 97 height 24
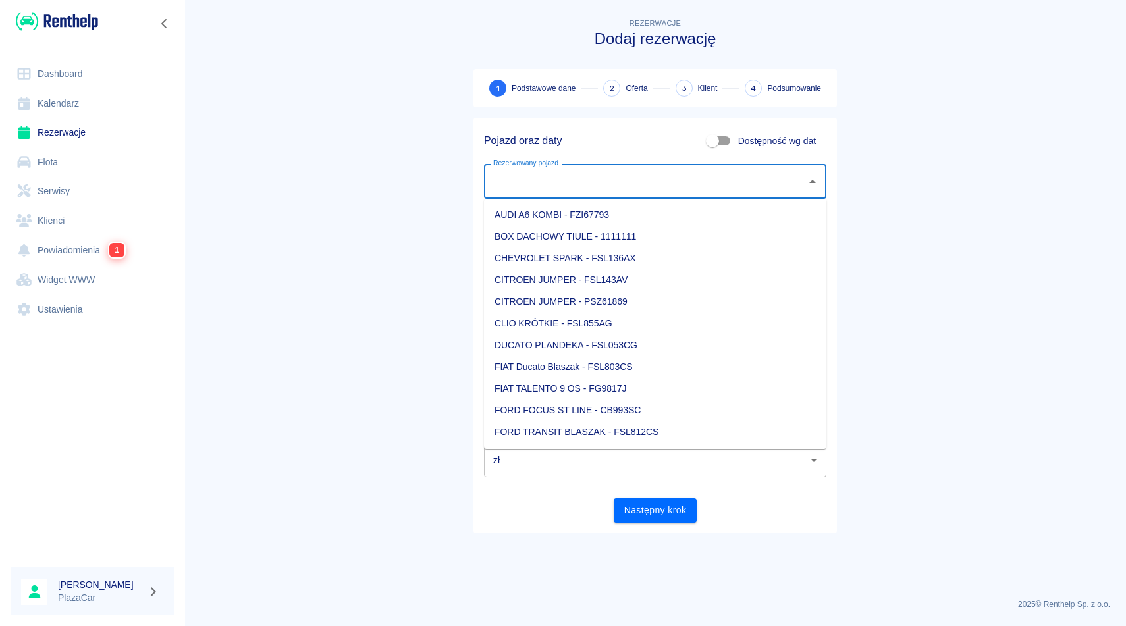
click at [609, 185] on input "Rezerwowany pojazd" at bounding box center [645, 181] width 311 height 23
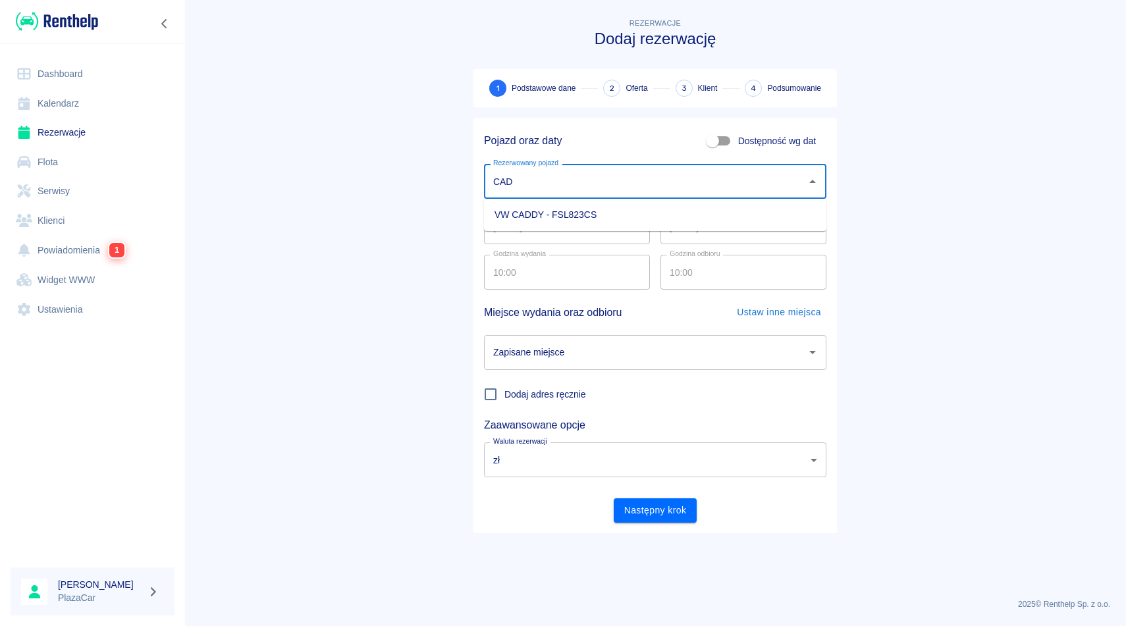
click at [613, 225] on li "VW CADDY - FSL823CS" at bounding box center [655, 215] width 342 height 22
type input "VW CADDY - FSL823CS"
click at [610, 358] on input "Zapisane miejsce" at bounding box center [645, 352] width 311 height 23
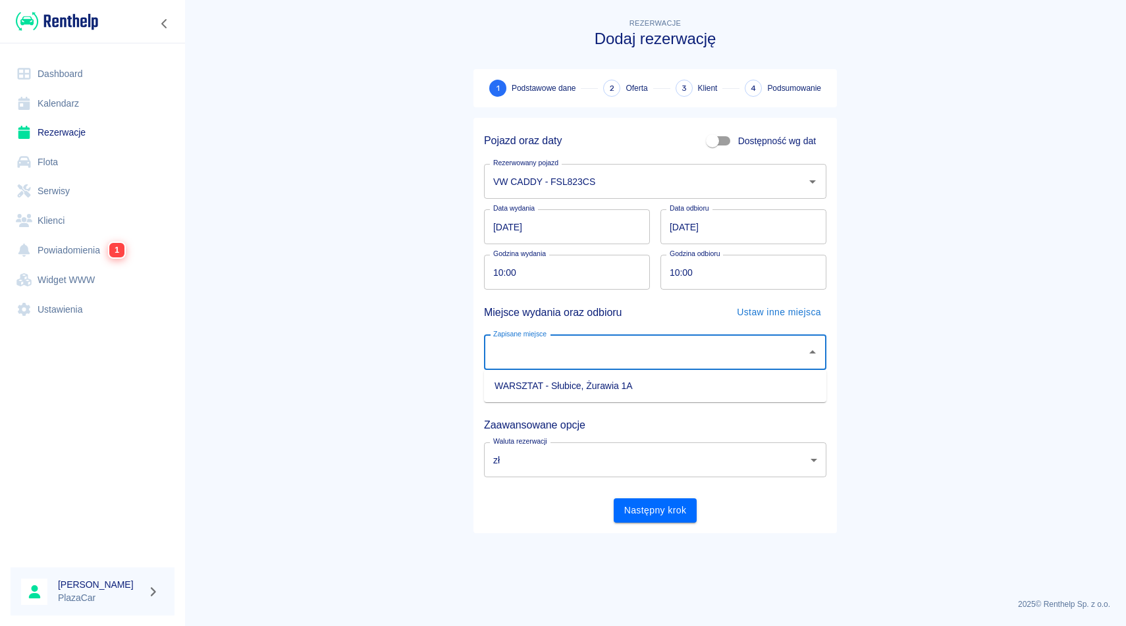
click at [612, 386] on li "WARSZTAT - Słubice, Żurawia 1A" at bounding box center [655, 386] width 342 height 22
type input "WARSZTAT - Słubice, Żurawia 1A"
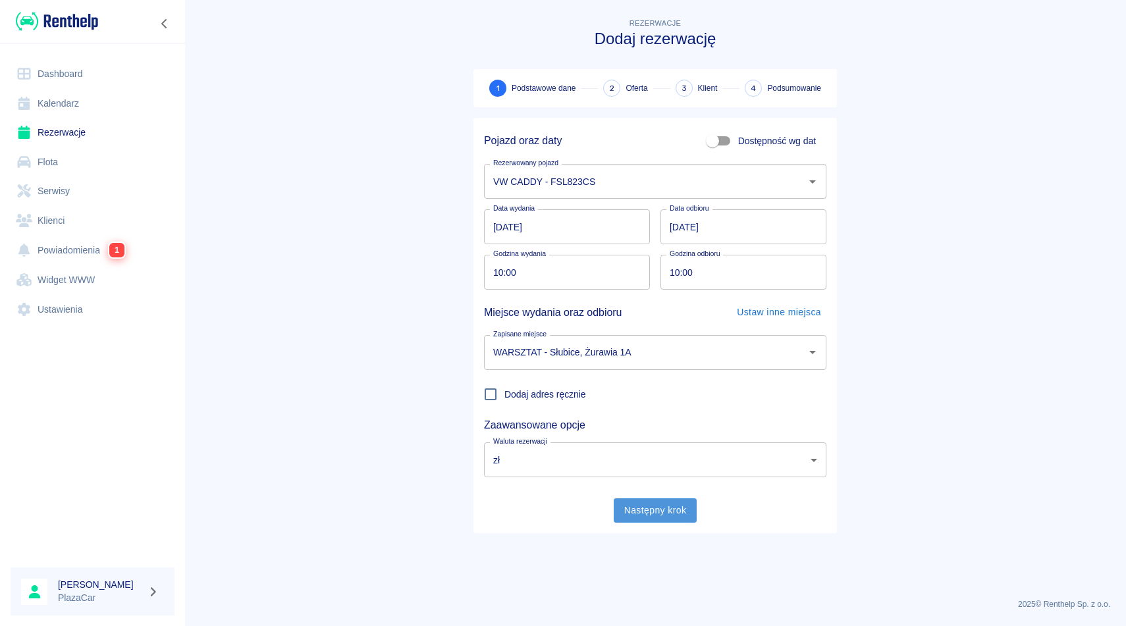
click at [651, 507] on button "Następny krok" at bounding box center [656, 510] width 84 height 24
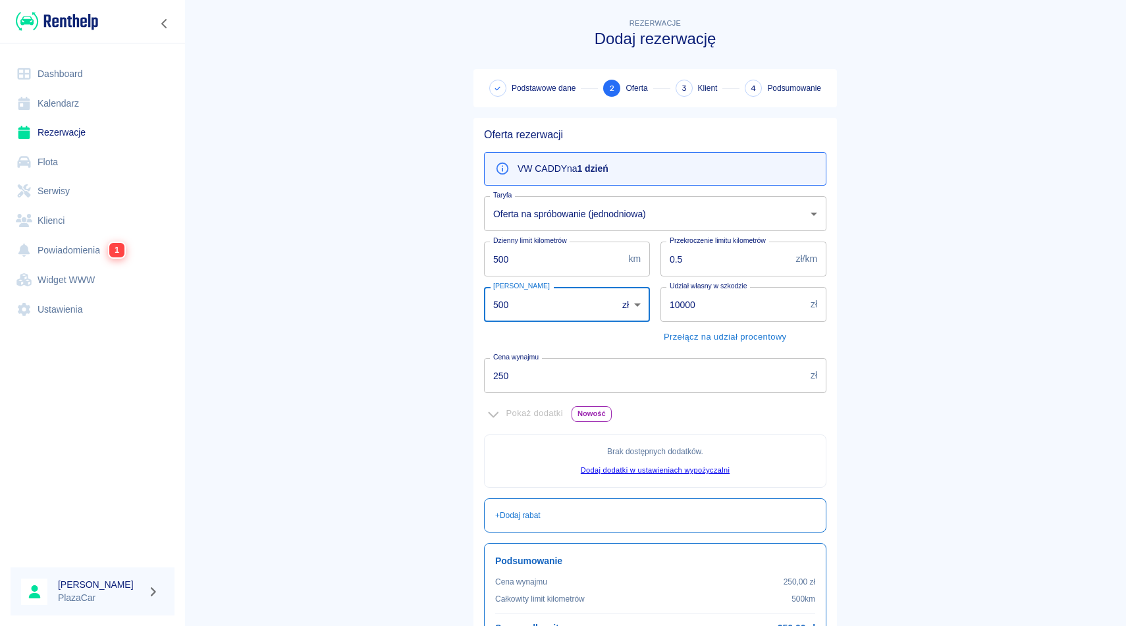
click at [500, 299] on input "500" at bounding box center [546, 304] width 124 height 35
click at [500, 309] on input "500" at bounding box center [546, 304] width 124 height 35
type input "00"
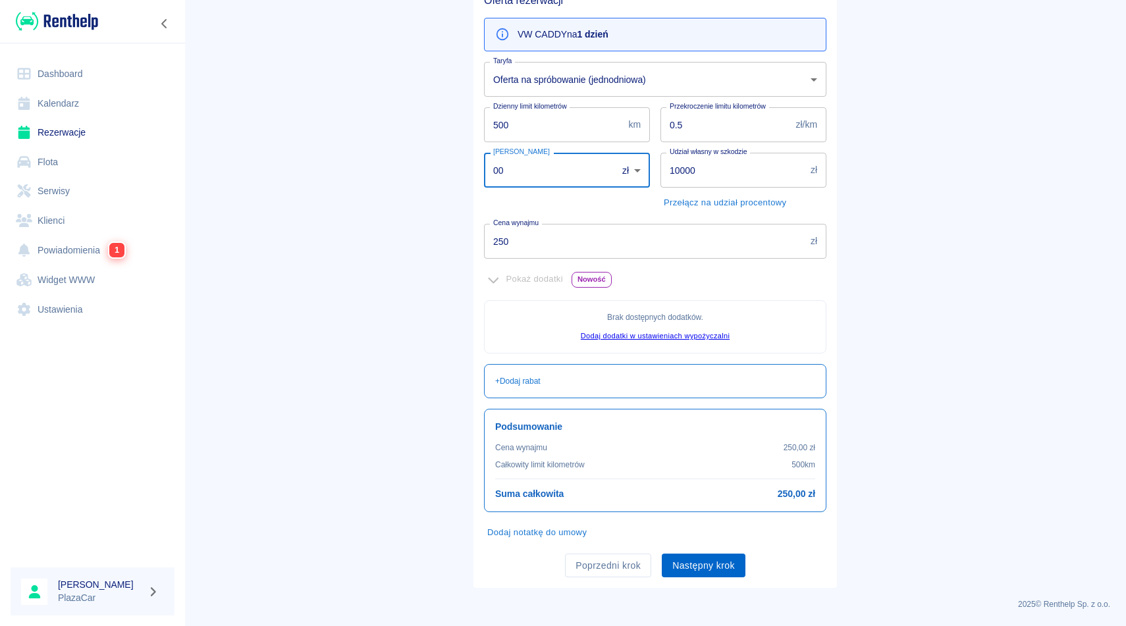
click at [709, 567] on button "Następny krok" at bounding box center [704, 566] width 84 height 24
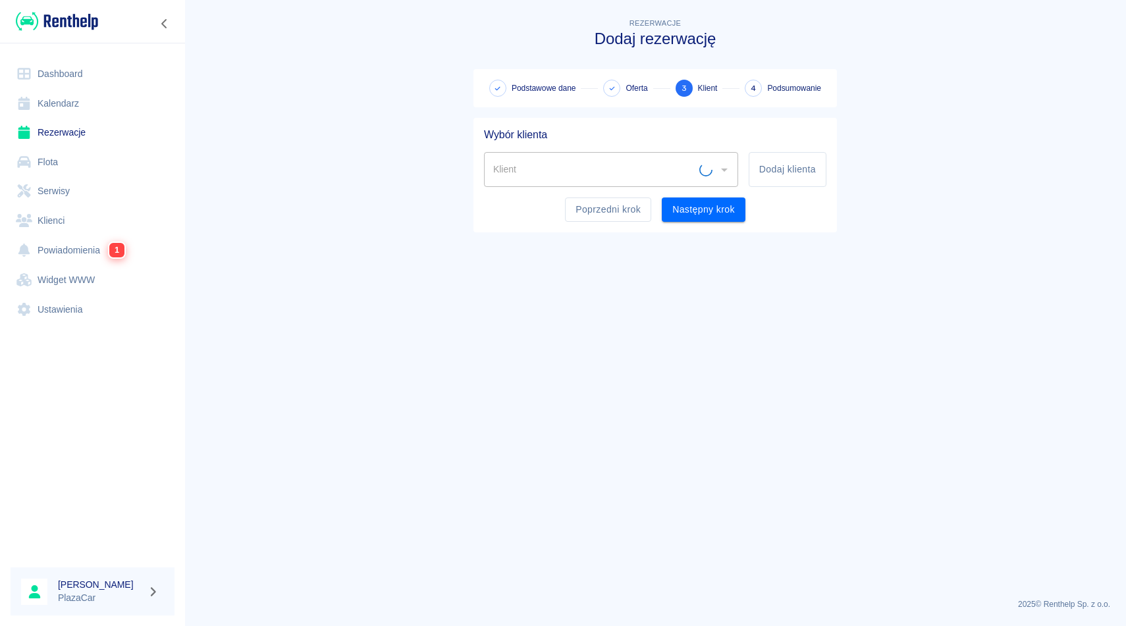
scroll to position [0, 0]
click at [522, 176] on input "Klient" at bounding box center [601, 169] width 223 height 23
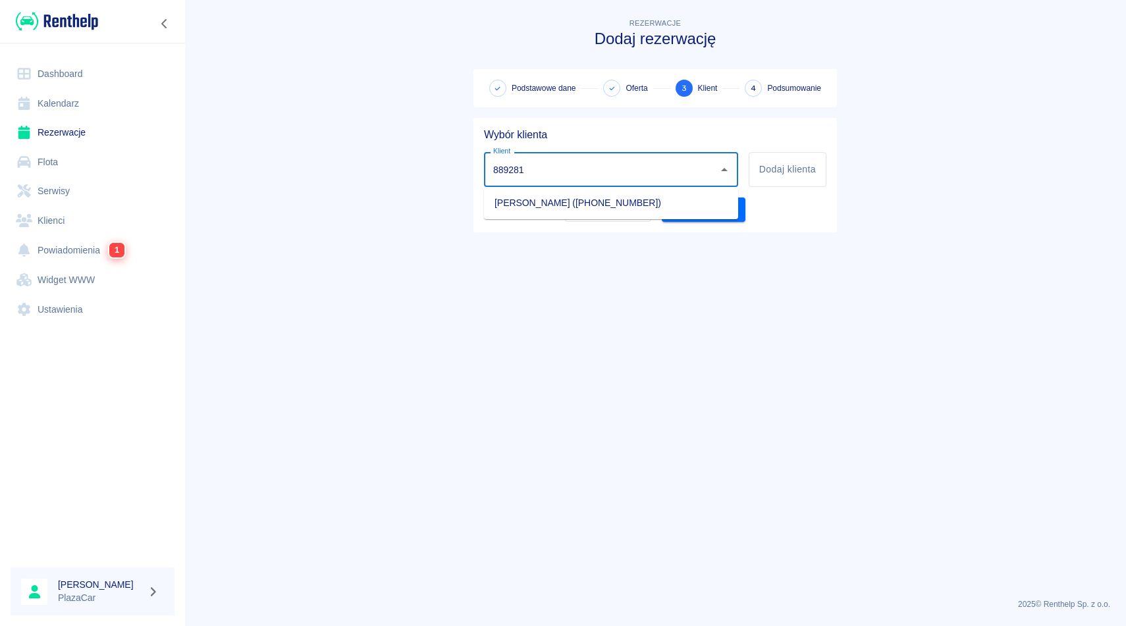
click at [613, 202] on li "Tchavdar Kourtev (+48889281986)" at bounding box center [611, 203] width 254 height 22
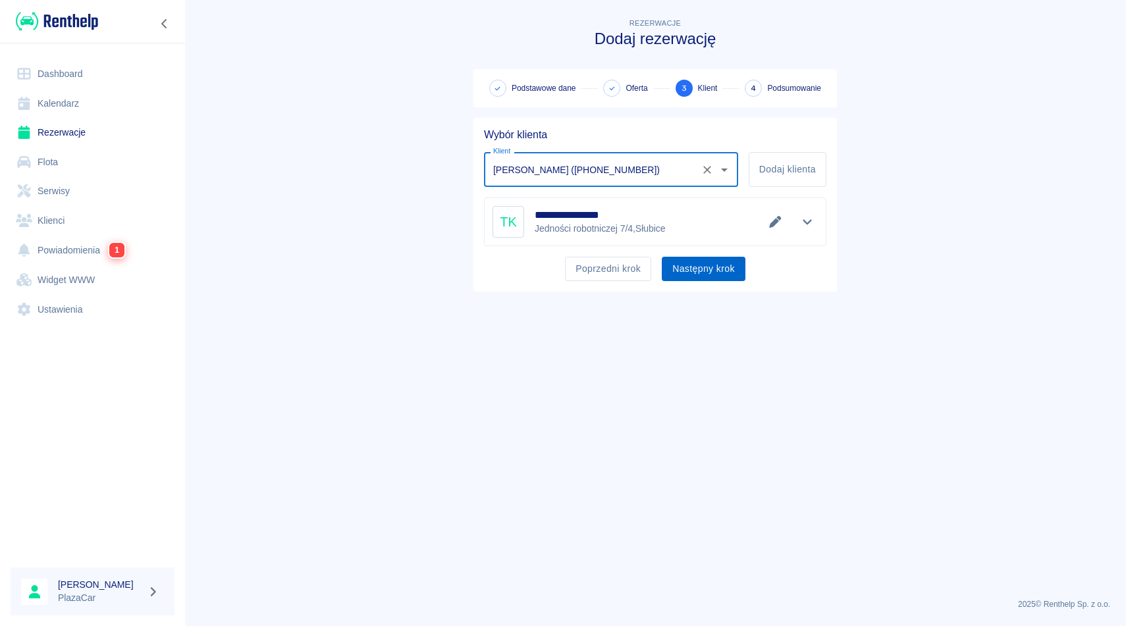
type input "Tchavdar Kourtev (+48889281986)"
click at [695, 269] on button "Następny krok" at bounding box center [704, 269] width 84 height 24
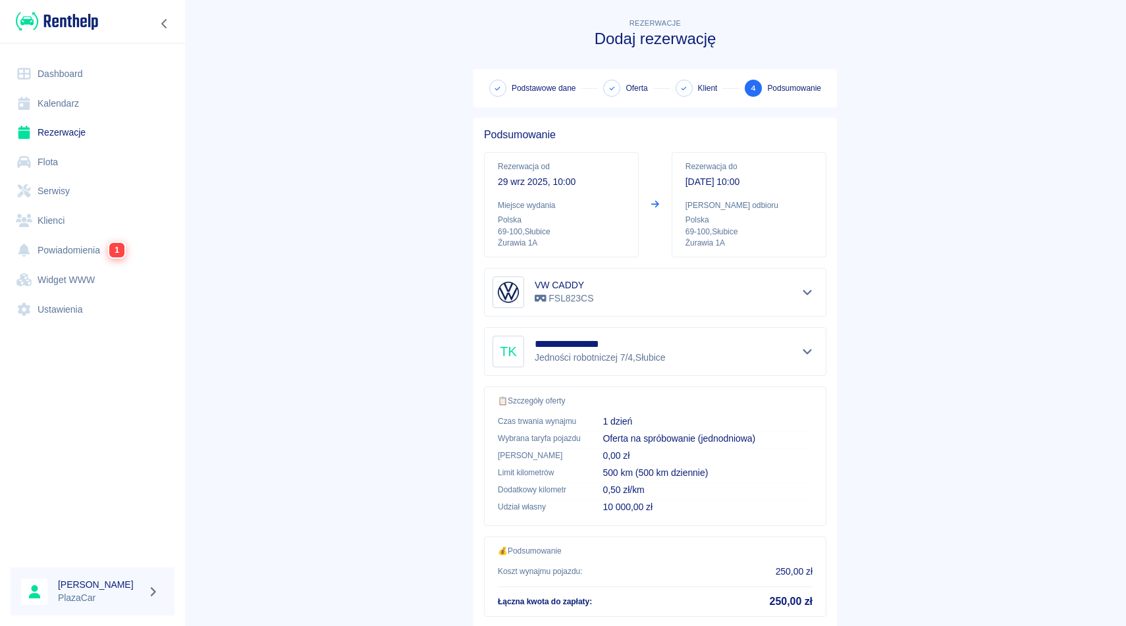
scroll to position [84, 0]
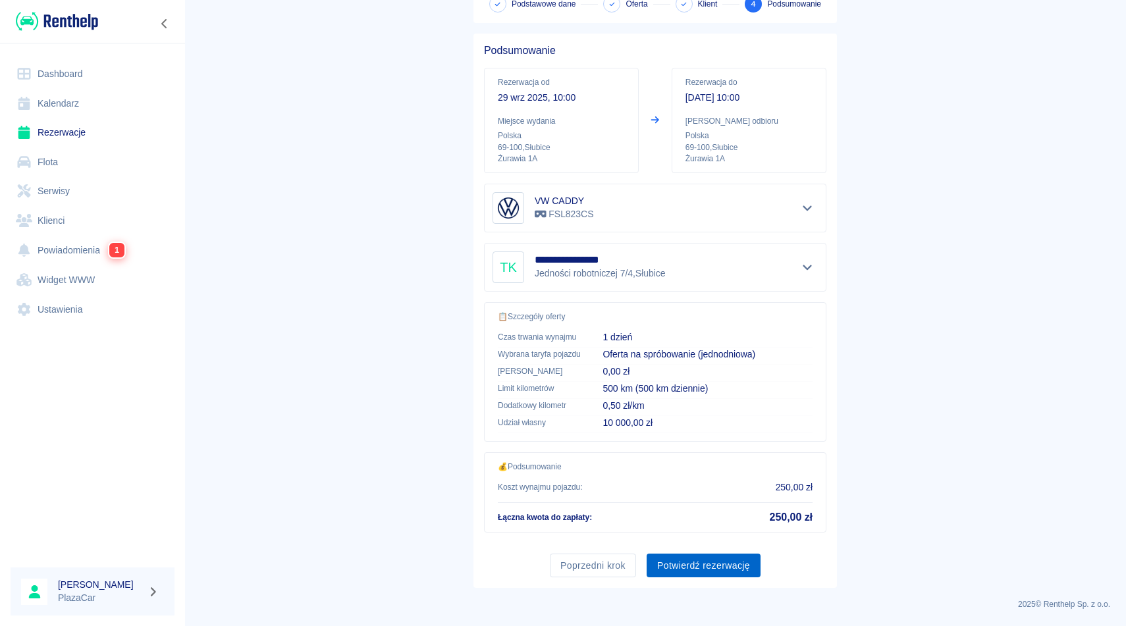
click at [693, 574] on button "Potwierdź rezerwację" at bounding box center [704, 566] width 114 height 24
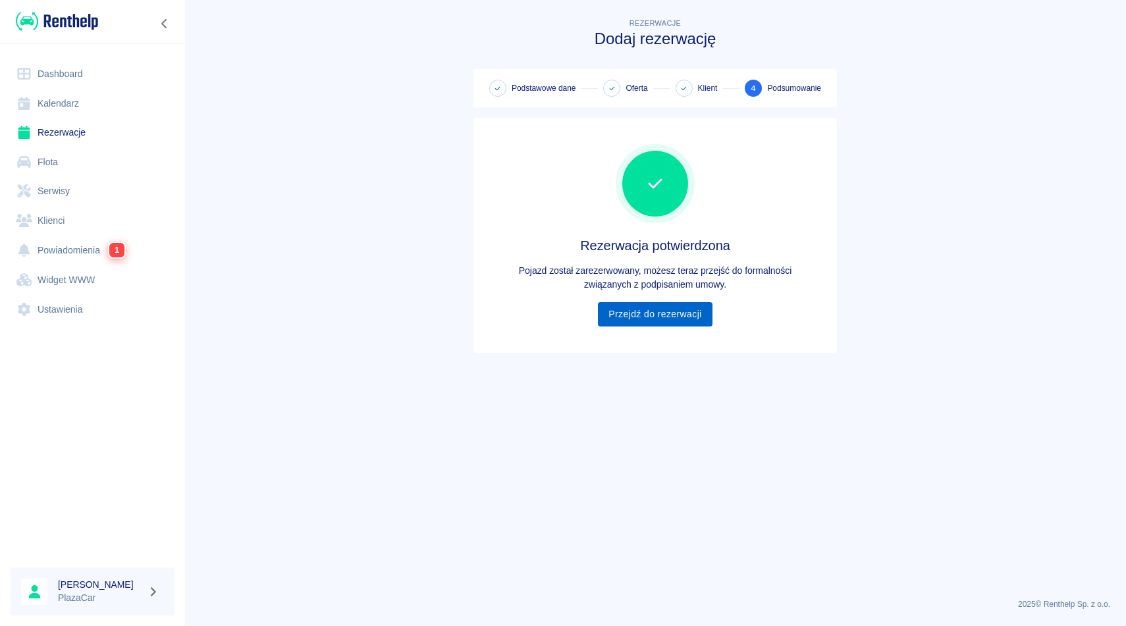
click at [651, 317] on link "Przejdź do rezerwacji" at bounding box center [655, 314] width 114 height 24
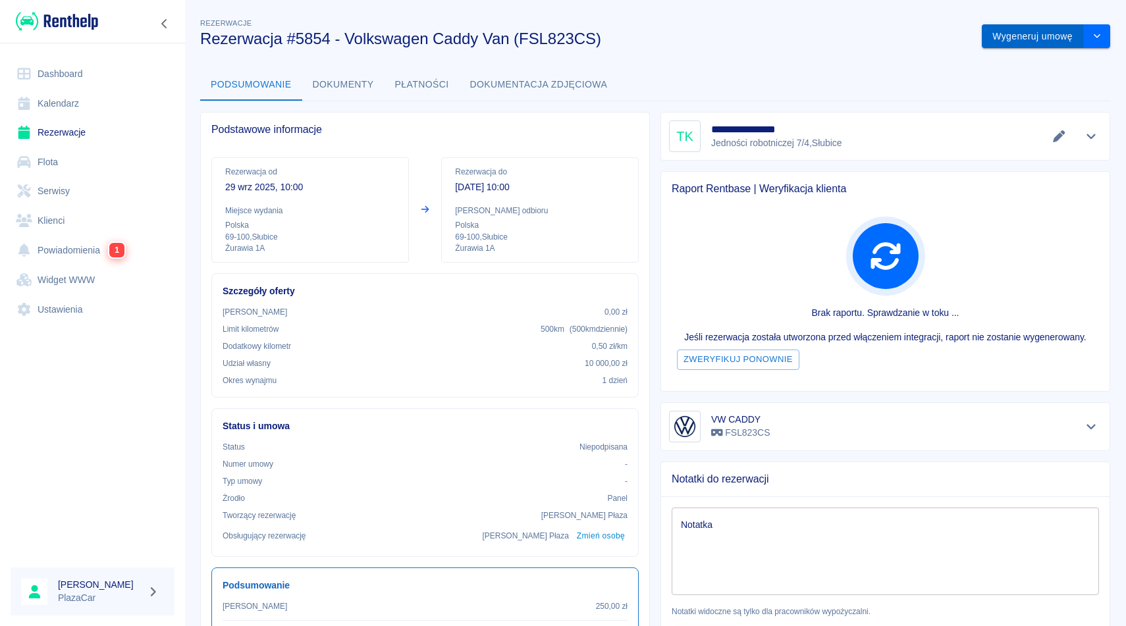
click at [1023, 43] on button "Wygeneruj umowę" at bounding box center [1033, 36] width 102 height 24
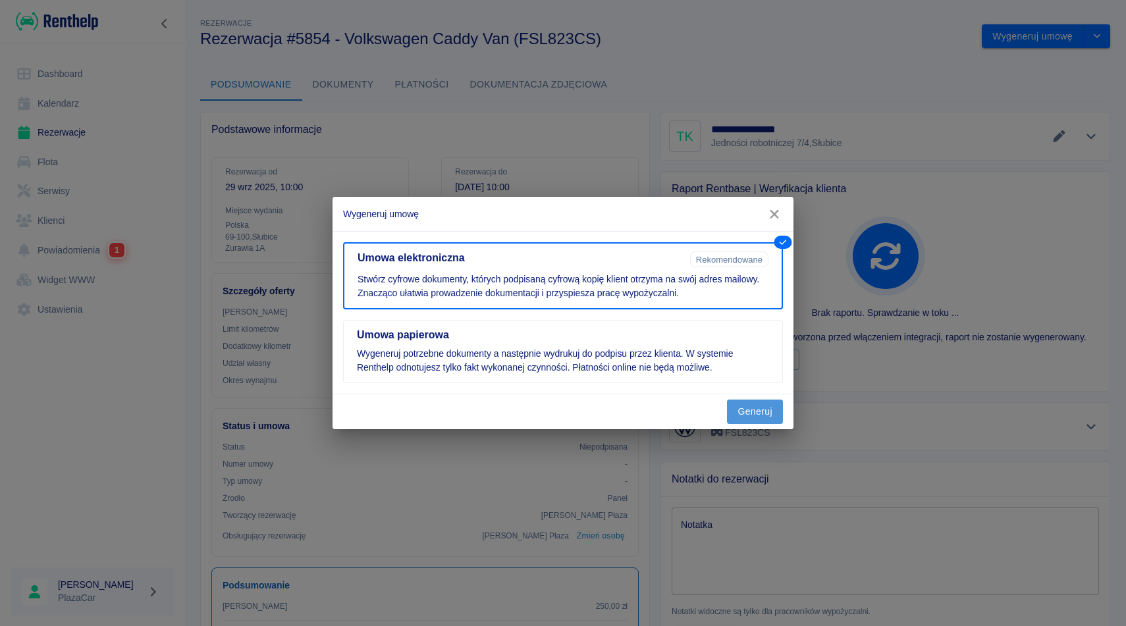
click at [754, 411] on button "Generuj" at bounding box center [755, 412] width 56 height 24
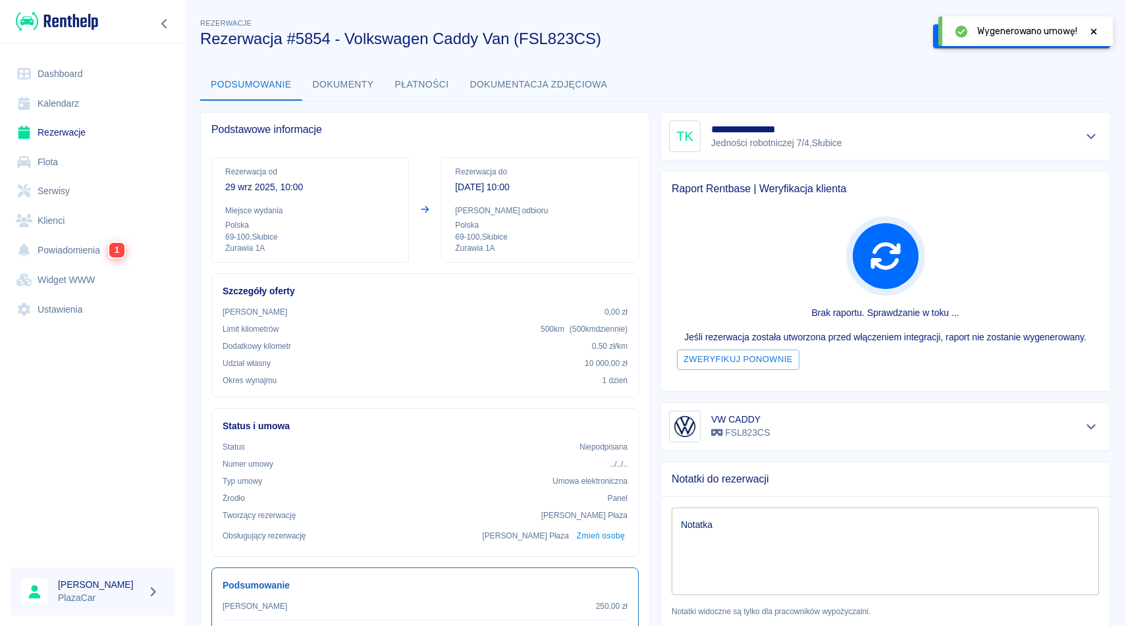
click at [1092, 30] on icon at bounding box center [1094, 31] width 6 height 6
click at [1009, 38] on button "Podpisz umowę elektroniczną" at bounding box center [1008, 36] width 151 height 24
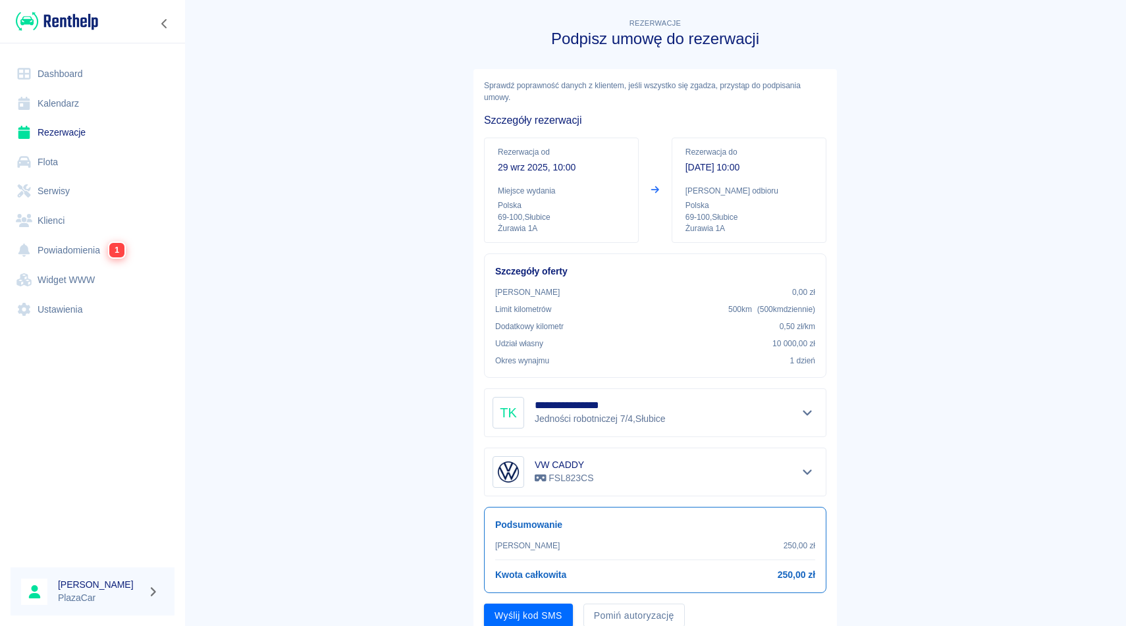
scroll to position [50, 0]
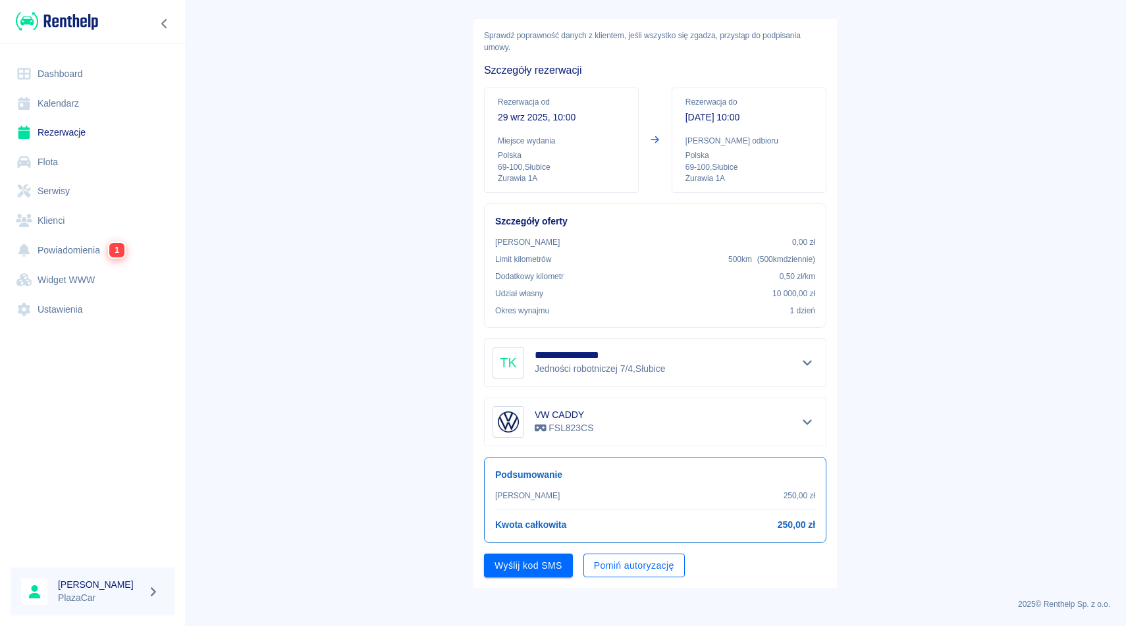
click at [632, 566] on button "Pomiń autoryzację" at bounding box center [633, 566] width 101 height 24
drag, startPoint x: 548, startPoint y: 565, endPoint x: 531, endPoint y: 567, distance: 16.6
click at [531, 567] on button "Podpisz umowę" at bounding box center [529, 566] width 90 height 24
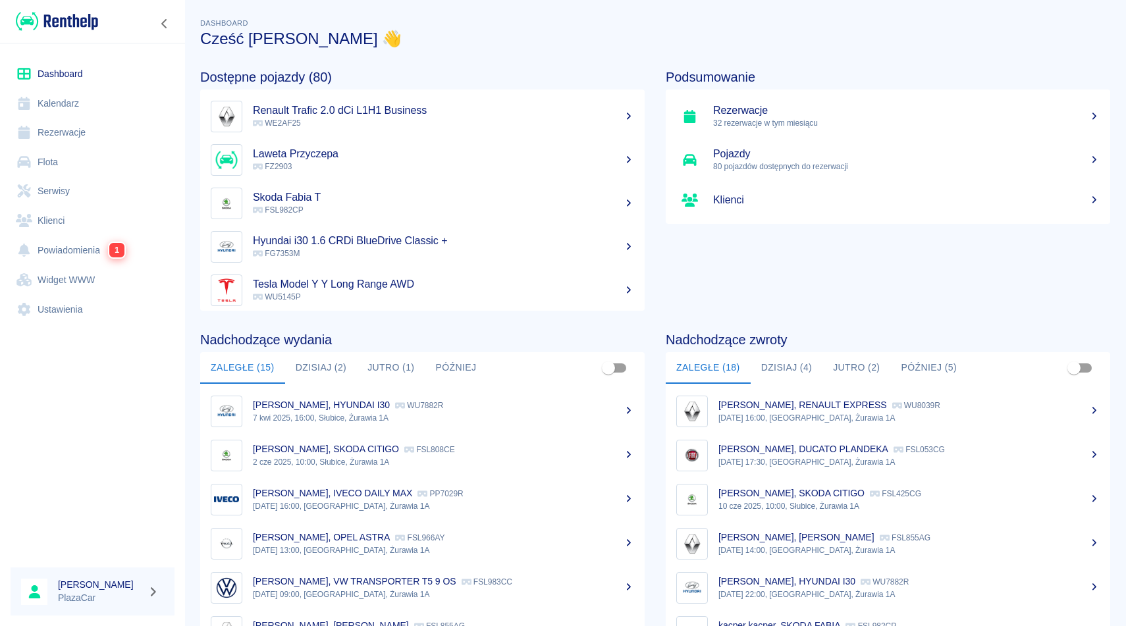
click at [72, 132] on link "Rezerwacje" at bounding box center [93, 133] width 164 height 30
